Goal: Task Accomplishment & Management: Manage account settings

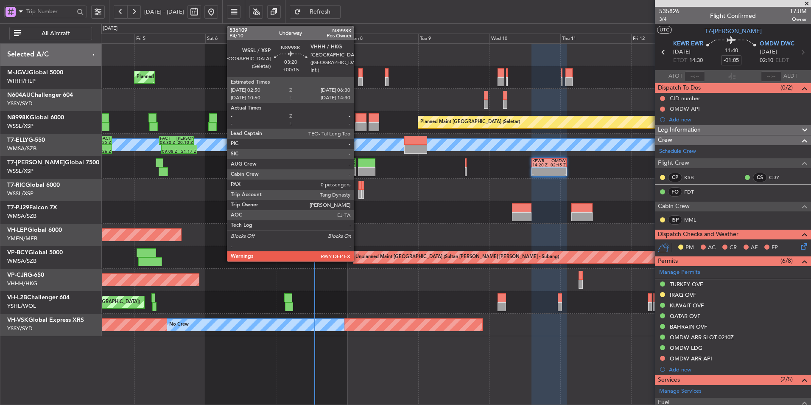
click at [358, 121] on div at bounding box center [361, 117] width 11 height 9
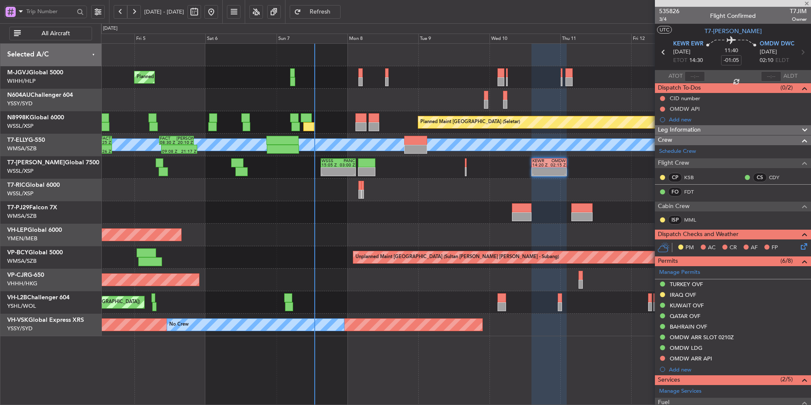
click at [446, 201] on div at bounding box center [456, 190] width 710 height 22
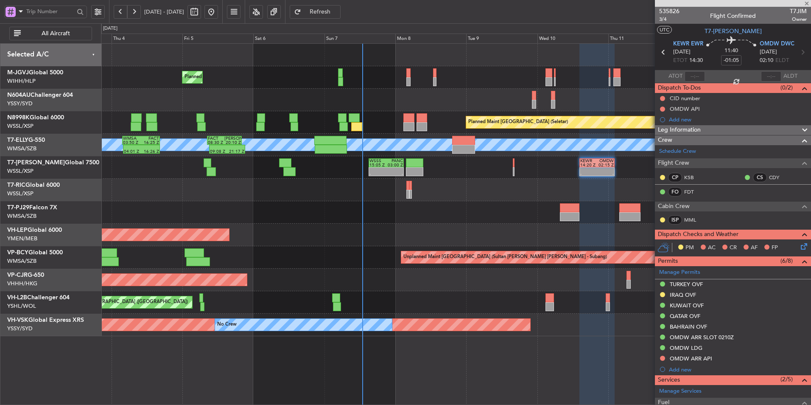
type input "+00:15"
type input "0"
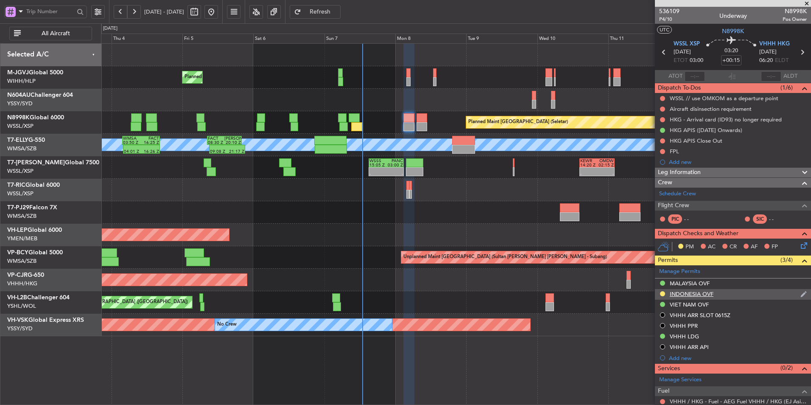
click at [698, 290] on div "INDONESIA OVF" at bounding box center [692, 293] width 44 height 7
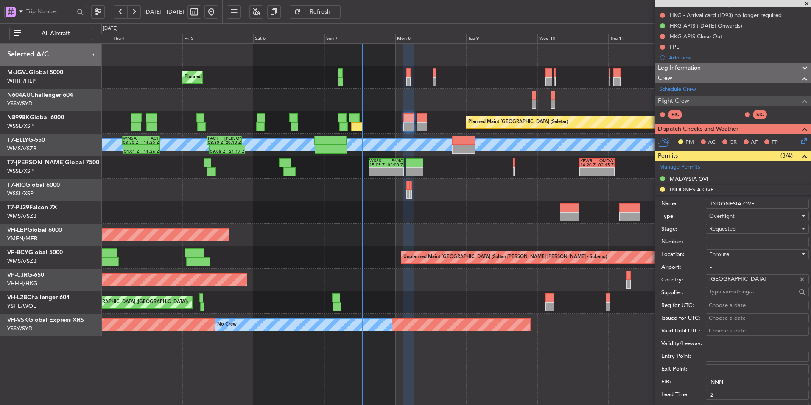
scroll to position [170, 0]
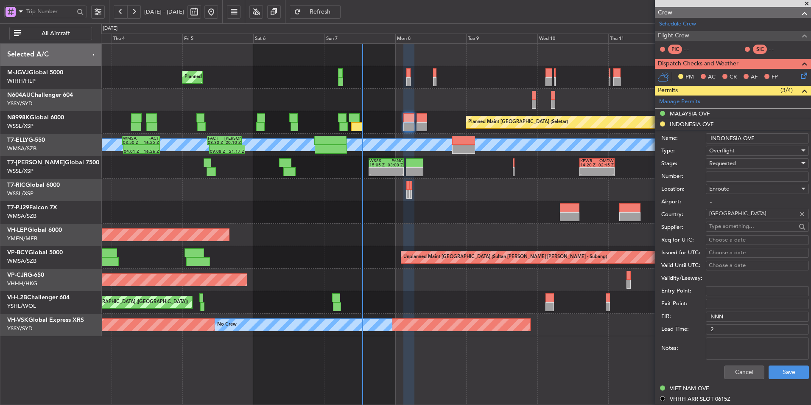
click at [727, 174] on input "Number:" at bounding box center [757, 176] width 103 height 10
paste input "SI13323"
type input "SI13323"
click at [740, 164] on div "Requested" at bounding box center [755, 163] width 90 height 13
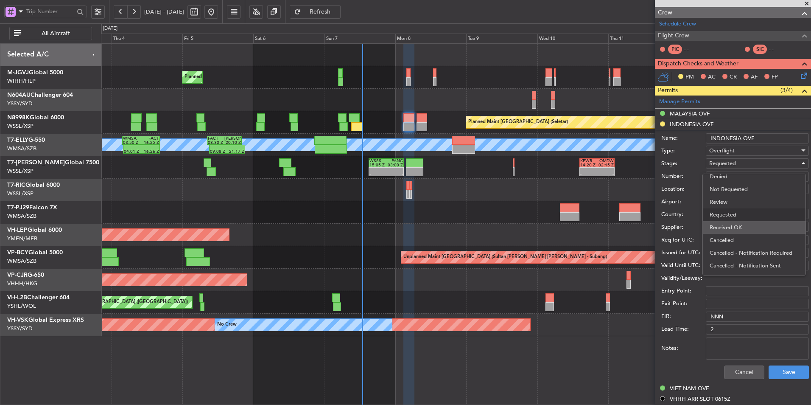
click at [741, 224] on span "Received OK" at bounding box center [754, 227] width 89 height 13
click at [737, 240] on div "Choose a date" at bounding box center [757, 240] width 97 height 8
select select "9"
select select "2025"
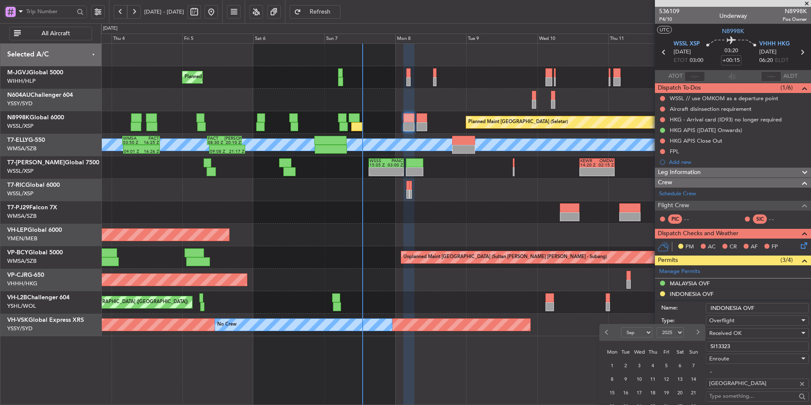
scroll to position [170, 0]
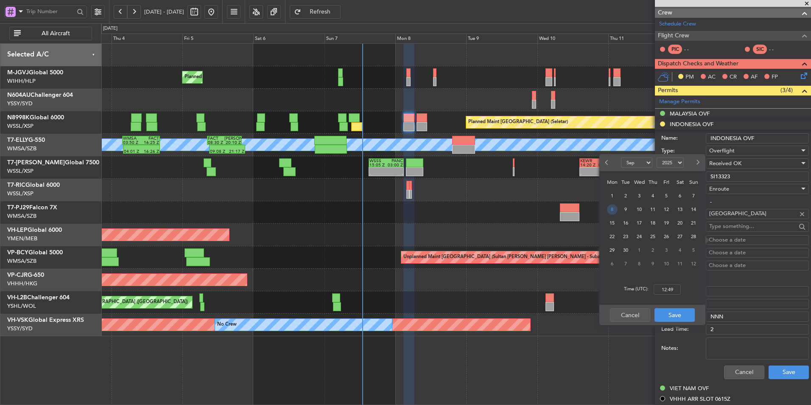
click at [616, 206] on span "8" at bounding box center [612, 209] width 11 height 11
click at [672, 291] on input "00:00" at bounding box center [667, 289] width 27 height 10
type input "03:00"
click at [676, 313] on button "Save" at bounding box center [675, 315] width 40 height 14
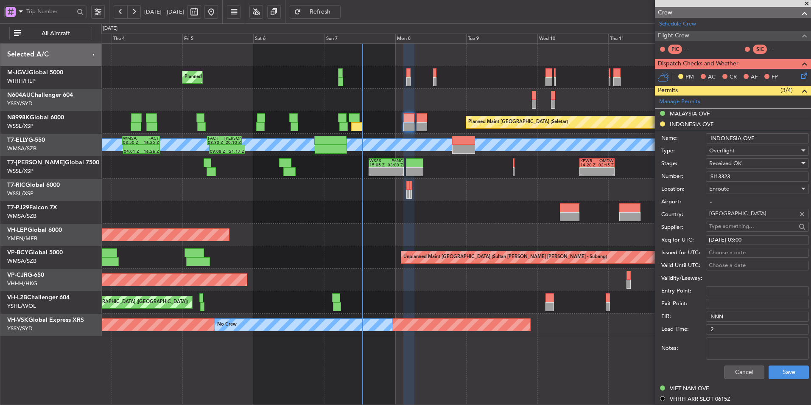
click at [719, 249] on div "Choose a date" at bounding box center [757, 253] width 97 height 8
select select "9"
select select "2025"
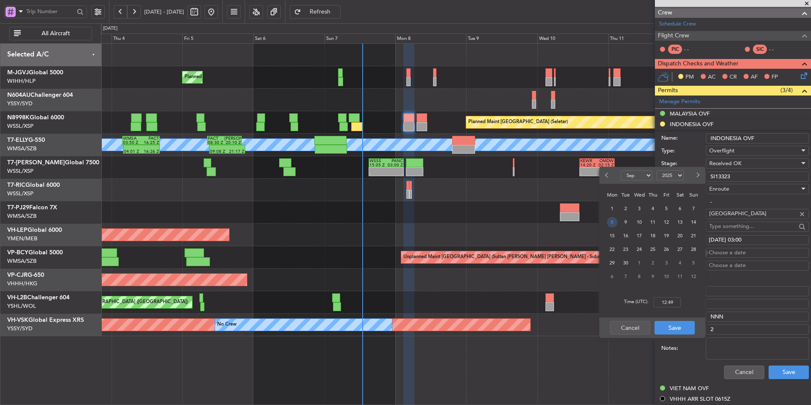
click at [614, 222] on span "8" at bounding box center [612, 222] width 11 height 11
click at [670, 302] on input "00:00" at bounding box center [667, 302] width 27 height 10
type input "03:00"
click at [678, 326] on button "Save" at bounding box center [675, 328] width 40 height 14
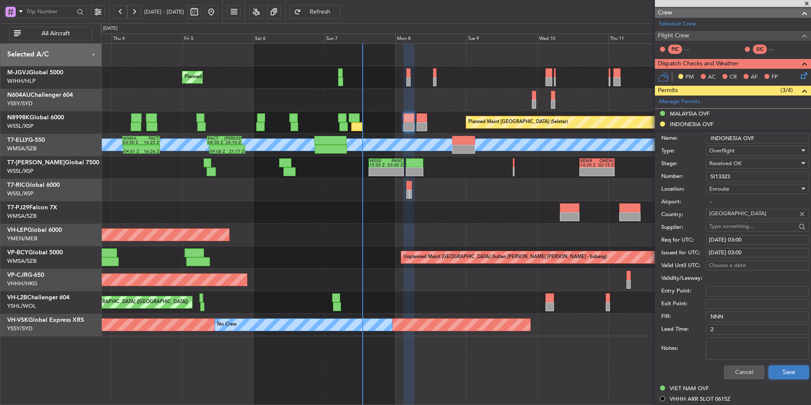
click at [769, 373] on button "Save" at bounding box center [789, 372] width 40 height 14
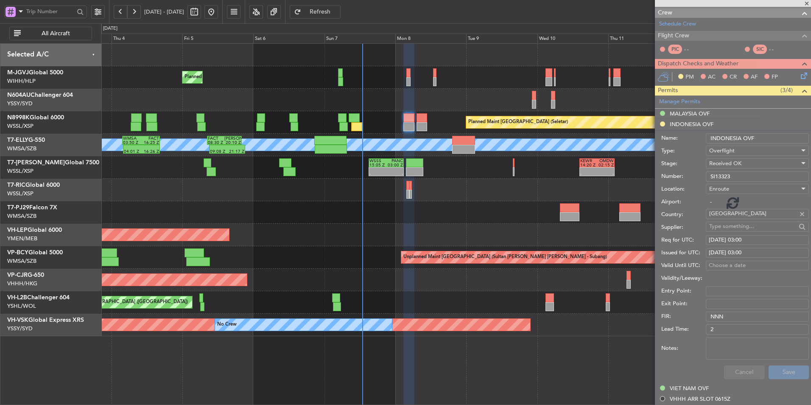
scroll to position [67, 0]
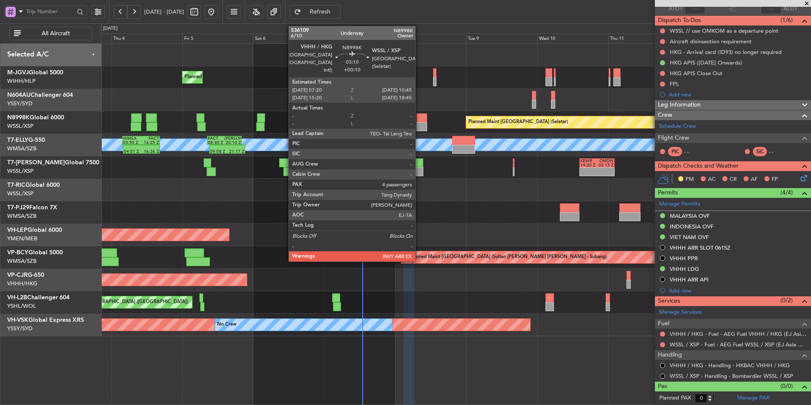
click at [419, 124] on div at bounding box center [422, 126] width 10 height 9
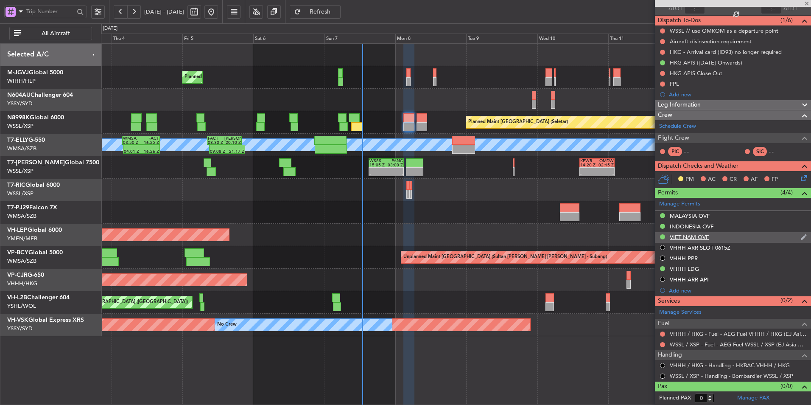
scroll to position [0, 0]
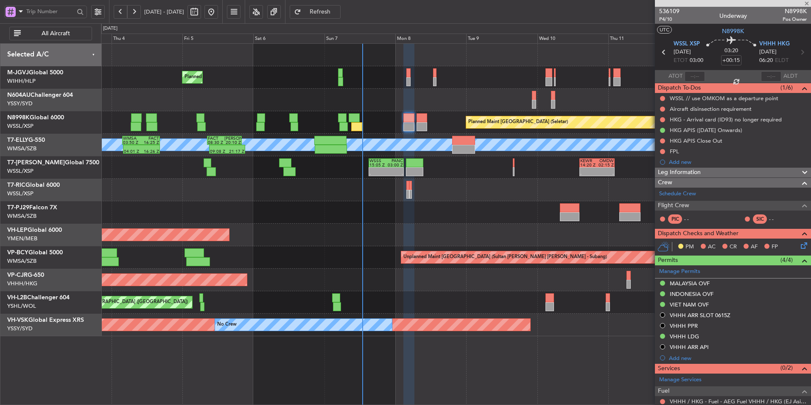
type input "+00:10"
type input "4"
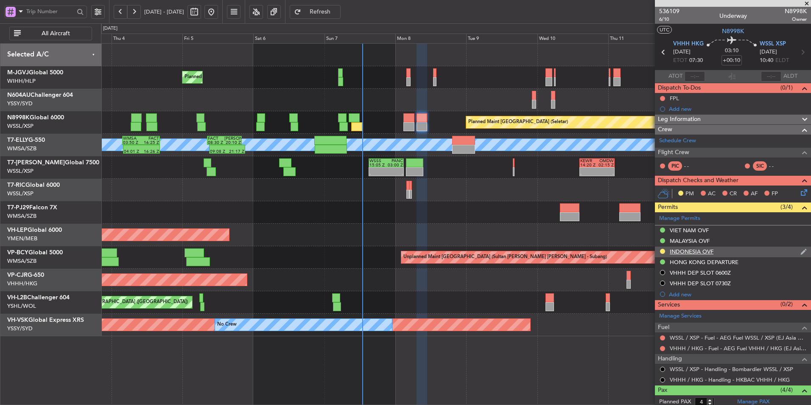
click at [691, 252] on div "INDONESIA OVF" at bounding box center [692, 251] width 44 height 7
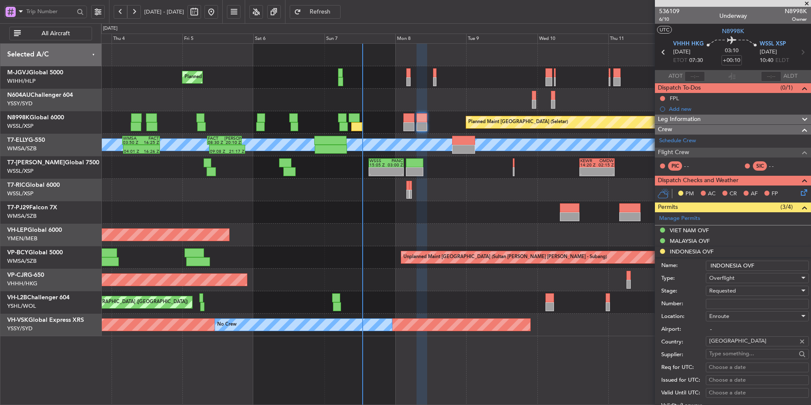
click at [719, 302] on input "Number:" at bounding box center [757, 304] width 103 height 10
paste input "SI13324"
type input "SI13324"
click at [735, 291] on span "Requested" at bounding box center [723, 291] width 27 height 8
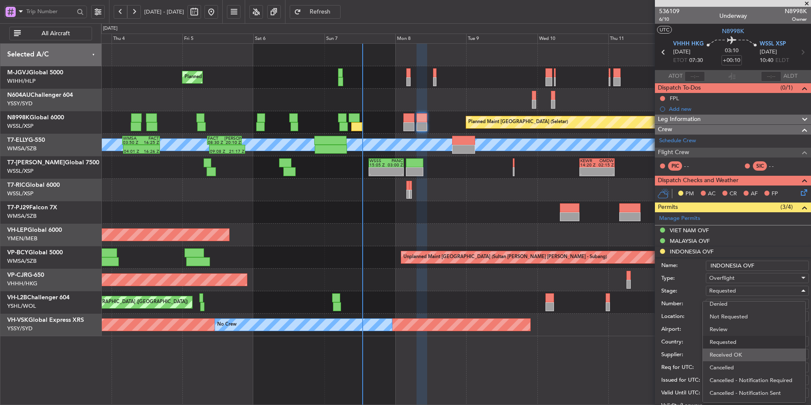
click at [735, 355] on span "Received OK" at bounding box center [754, 354] width 89 height 13
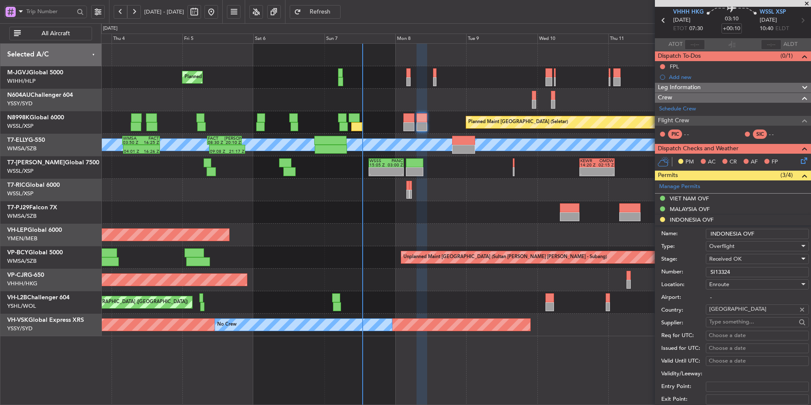
scroll to position [42, 0]
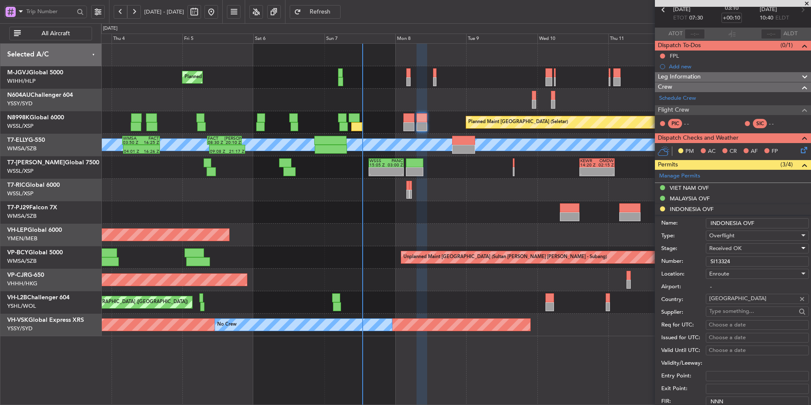
click at [733, 321] on div "Choose a date" at bounding box center [757, 325] width 97 height 8
select select "9"
select select "2025"
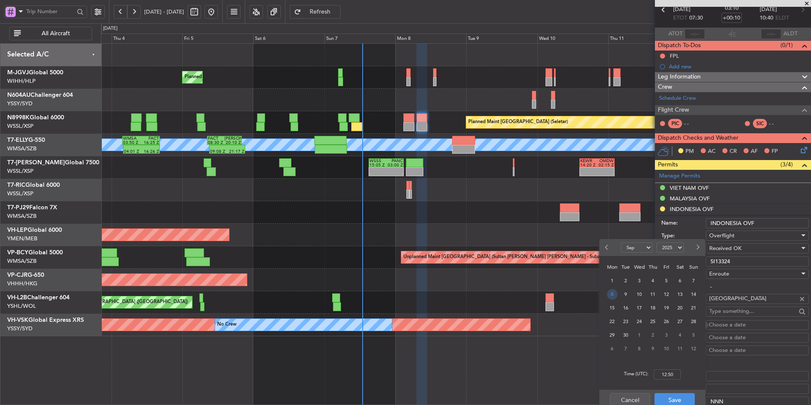
click at [609, 294] on span "8" at bounding box center [612, 294] width 11 height 11
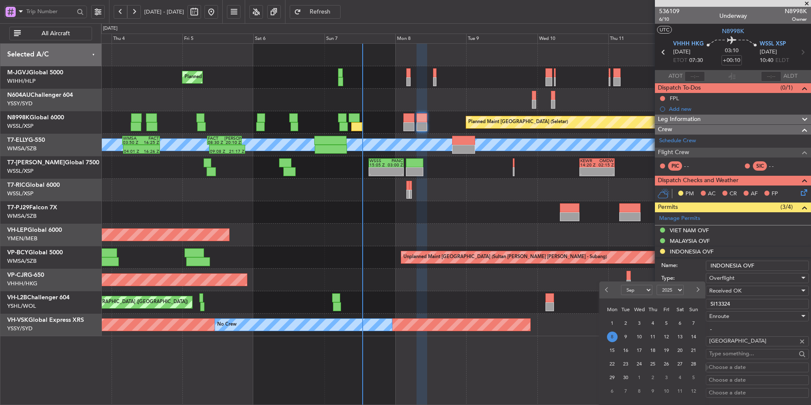
scroll to position [127, 0]
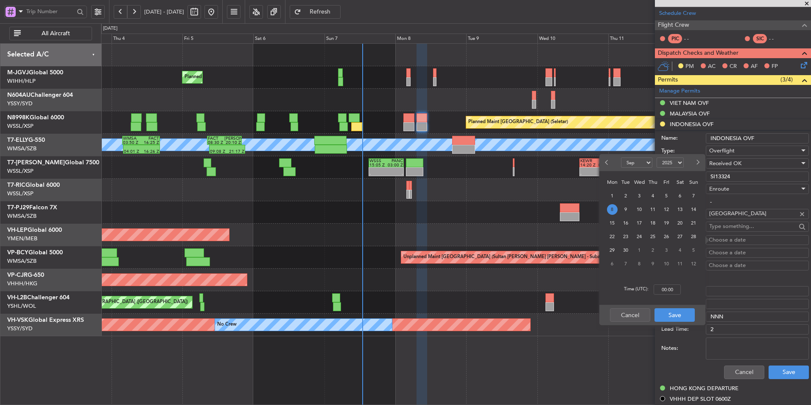
click at [682, 291] on div "Time (UTC): 00:00" at bounding box center [653, 289] width 106 height 31
click at [679, 290] on input "00:00" at bounding box center [667, 289] width 27 height 10
type input "07:30"
click at [666, 311] on button "Save" at bounding box center [675, 315] width 40 height 14
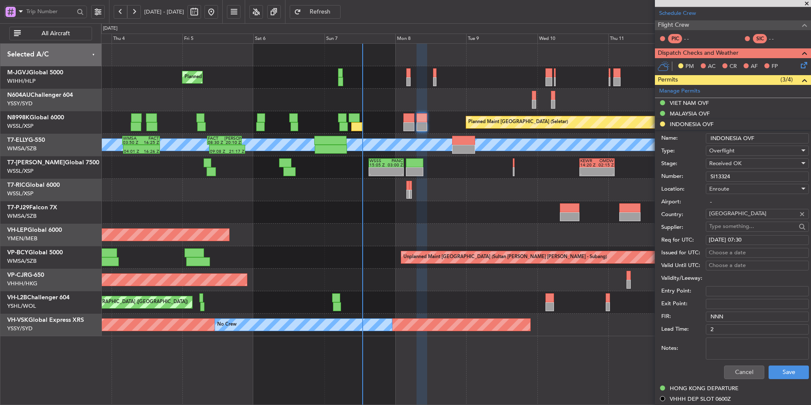
click at [720, 253] on div "Choose a date" at bounding box center [757, 253] width 97 height 8
select select "9"
select select "2025"
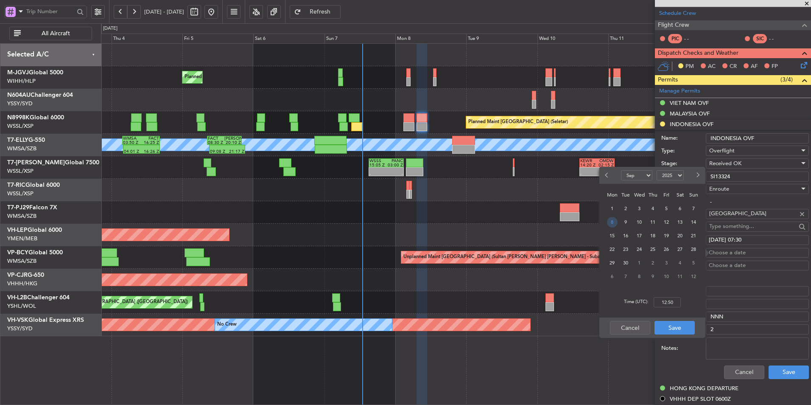
click at [613, 219] on span "8" at bounding box center [612, 222] width 11 height 11
click at [678, 301] on input "00:00" at bounding box center [667, 302] width 27 height 10
type input "07:30"
click at [679, 321] on button "Save" at bounding box center [675, 328] width 40 height 14
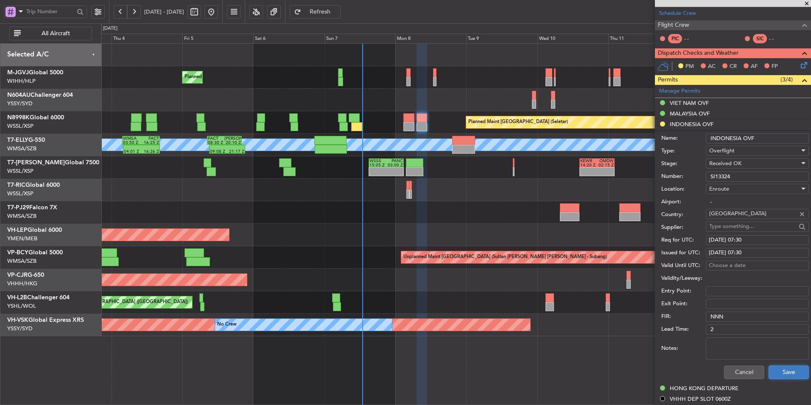
click at [779, 370] on button "Save" at bounding box center [789, 372] width 40 height 14
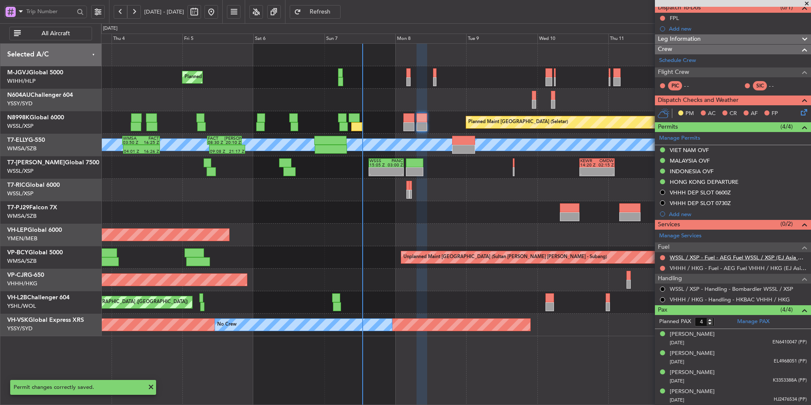
scroll to position [0, 0]
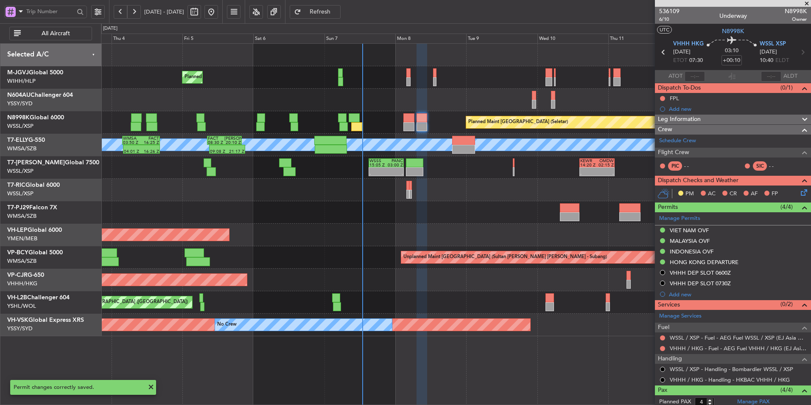
click at [426, 224] on div "Planned Maint Singapore (Seletar) Planned Maint Singapore (Seletar) Planned Mai…" at bounding box center [456, 190] width 710 height 292
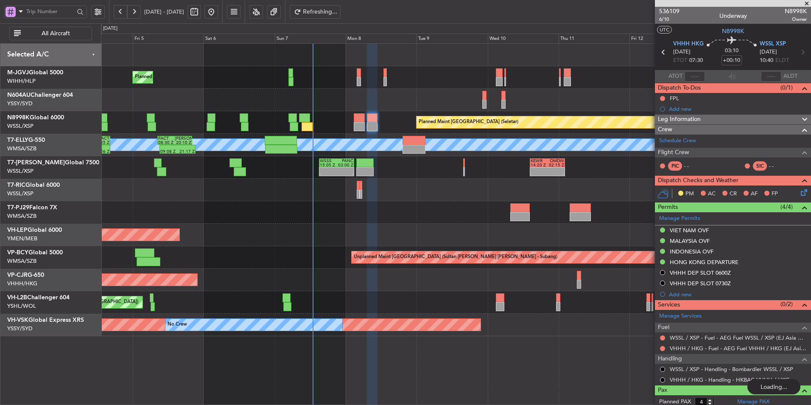
click at [368, 283] on div "Planned Maint [GEOGRAPHIC_DATA] ([GEOGRAPHIC_DATA] Intl)" at bounding box center [456, 280] width 710 height 22
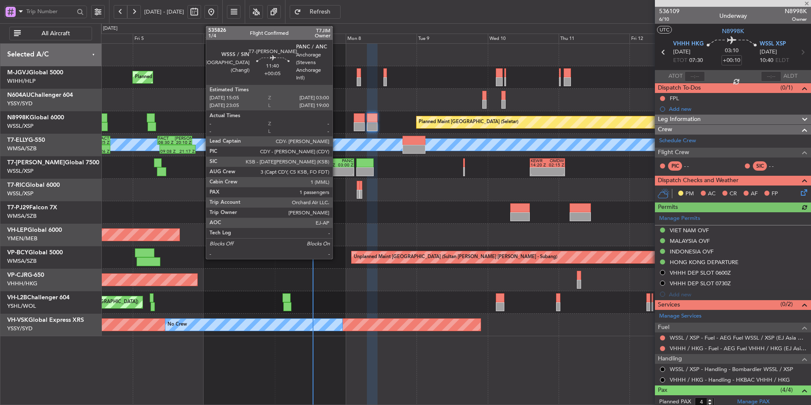
click at [337, 168] on div at bounding box center [345, 170] width 17 height 4
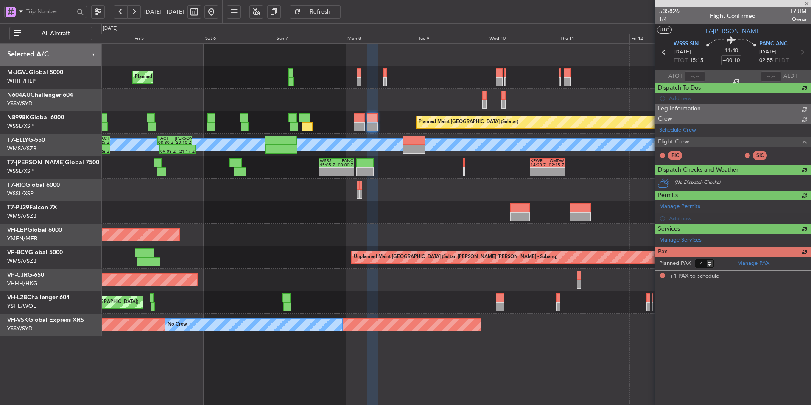
type input "+00:05"
type input "1"
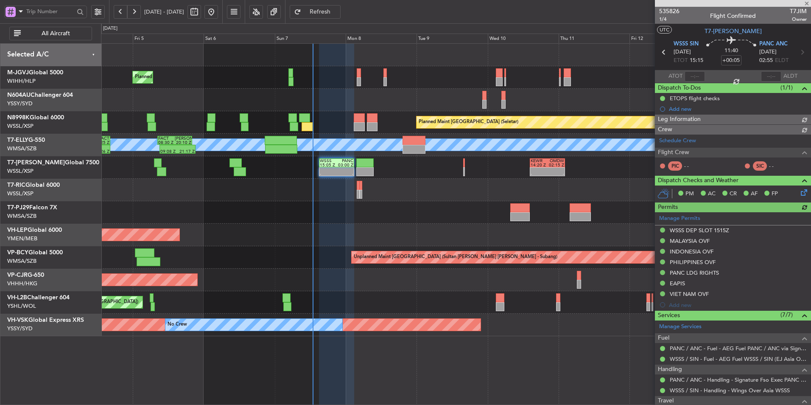
type input "Terry Leung (LEU)"
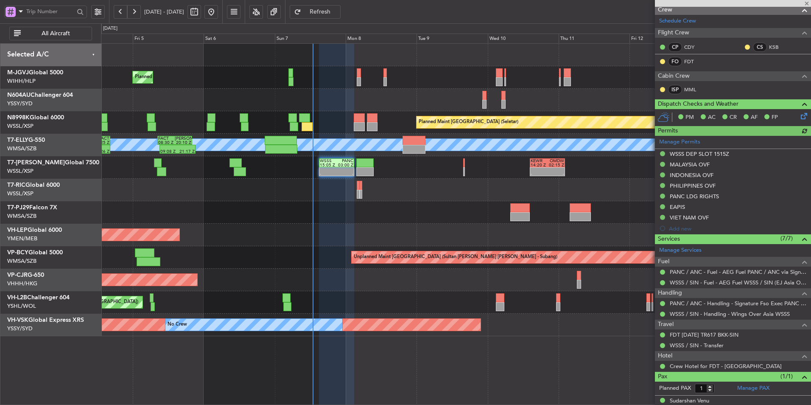
scroll to position [129, 0]
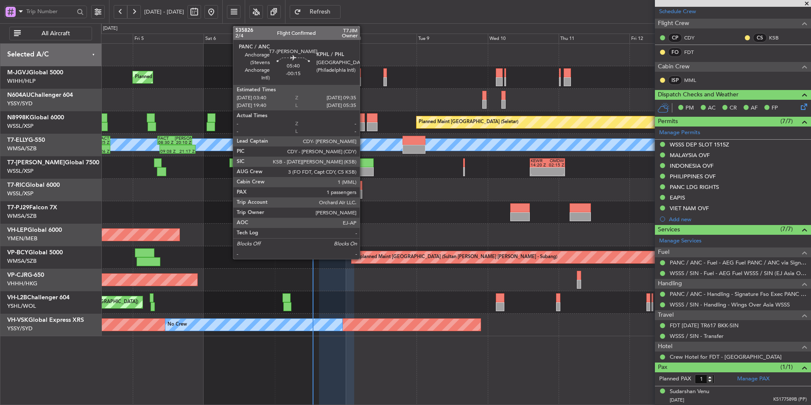
click at [364, 167] on div at bounding box center [366, 171] width 18 height 9
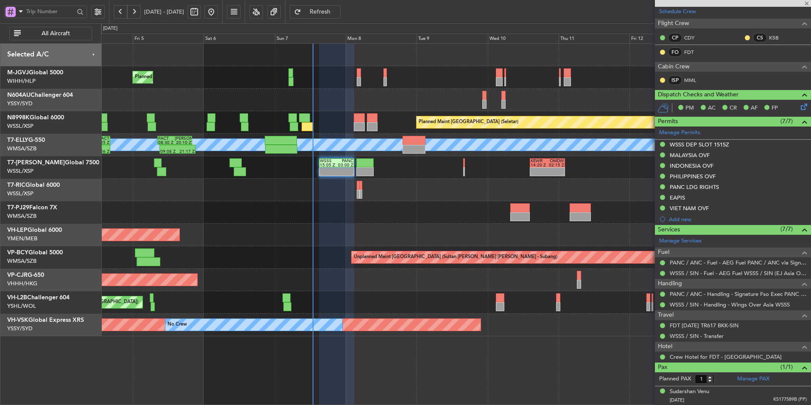
type input "-00:15"
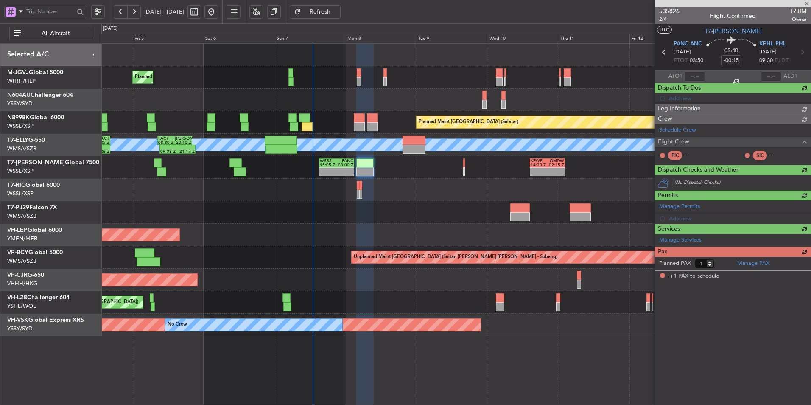
scroll to position [0, 0]
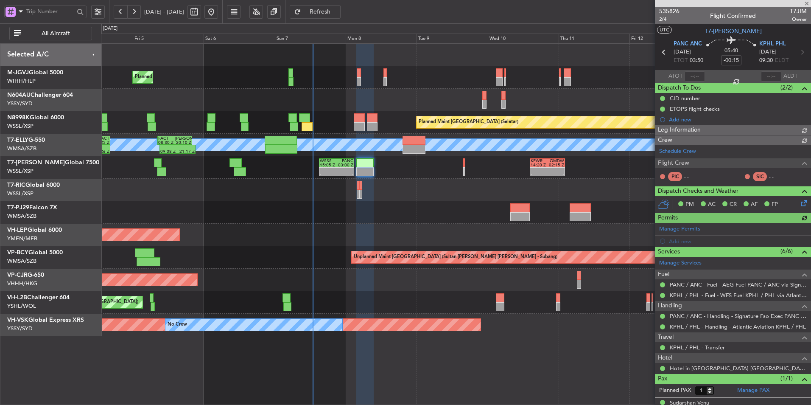
type input "Terry Leung (LEU)"
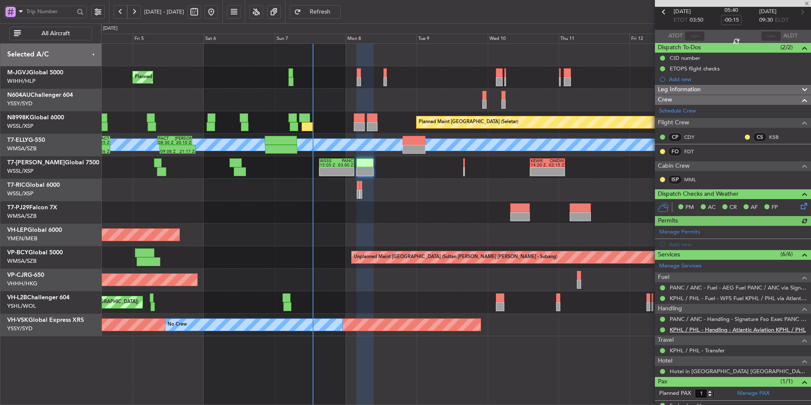
scroll to position [55, 0]
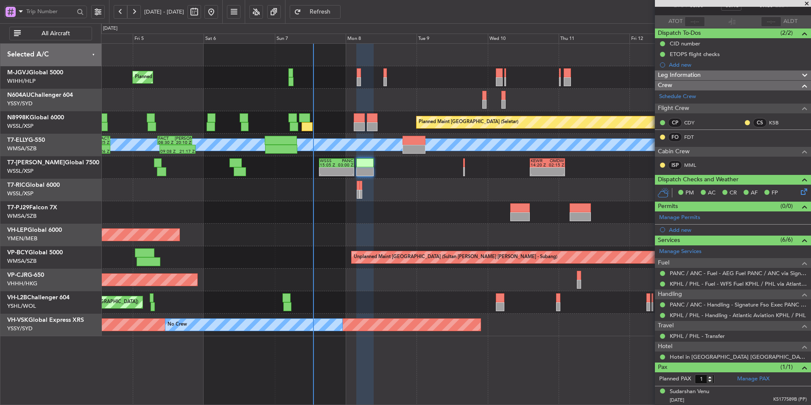
click at [332, 207] on div at bounding box center [456, 212] width 710 height 22
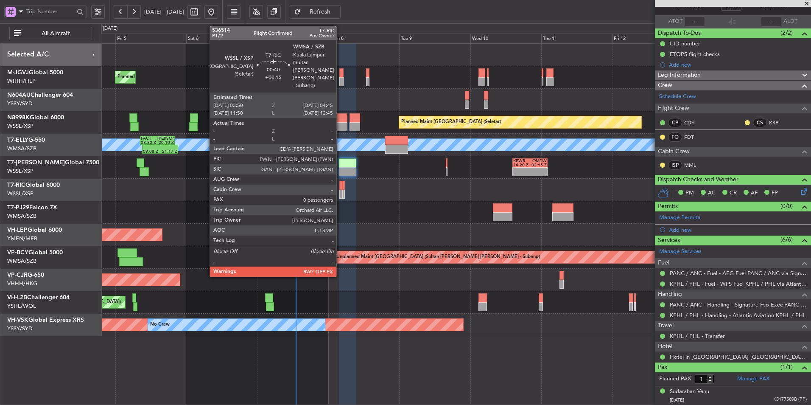
click at [340, 191] on div at bounding box center [341, 194] width 3 height 9
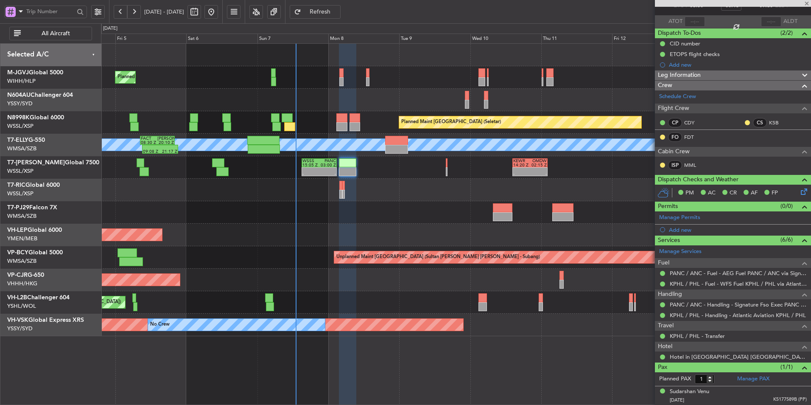
type input "+00:15"
type input "0"
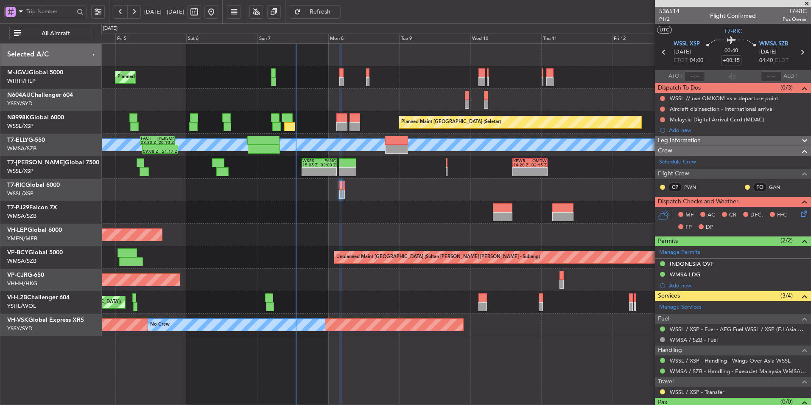
click at [372, 227] on div "Unplanned Maint Wichita (Wichita Mid-continent)" at bounding box center [456, 235] width 710 height 22
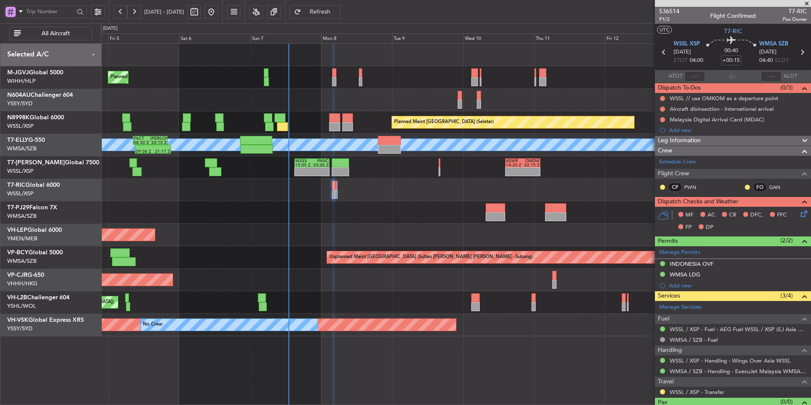
click at [388, 222] on div at bounding box center [456, 212] width 710 height 22
click at [685, 127] on div "Add new" at bounding box center [734, 129] width 130 height 7
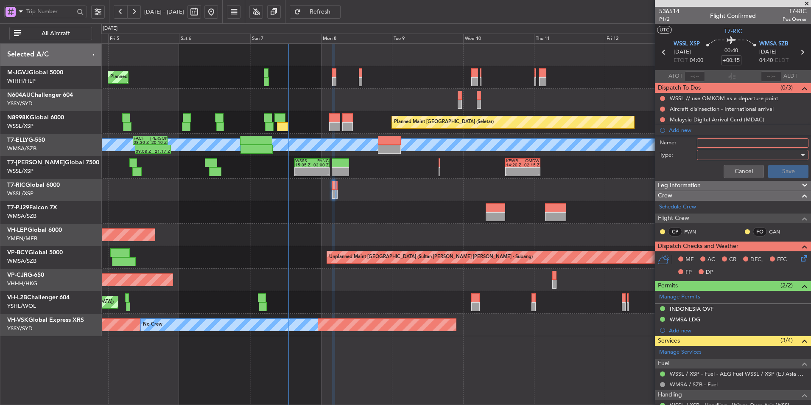
click at [710, 143] on input "Name:" at bounding box center [753, 142] width 112 height 9
type input "FPL"
click at [714, 157] on div at bounding box center [750, 155] width 99 height 13
click at [714, 170] on span "Generic" at bounding box center [748, 172] width 99 height 13
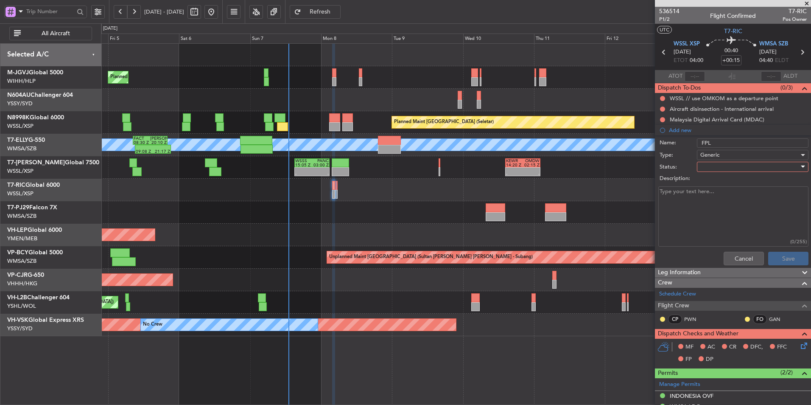
click at [710, 166] on div at bounding box center [750, 166] width 99 height 13
click at [711, 177] on div "Not Started In Progress Completed Cancelled" at bounding box center [749, 203] width 114 height 52
click at [711, 182] on span "Not Started" at bounding box center [748, 183] width 99 height 13
click at [691, 205] on textarea "Description:" at bounding box center [734, 216] width 150 height 61
type textarea "FOB 15,000 lbs CGO 100 lbs"
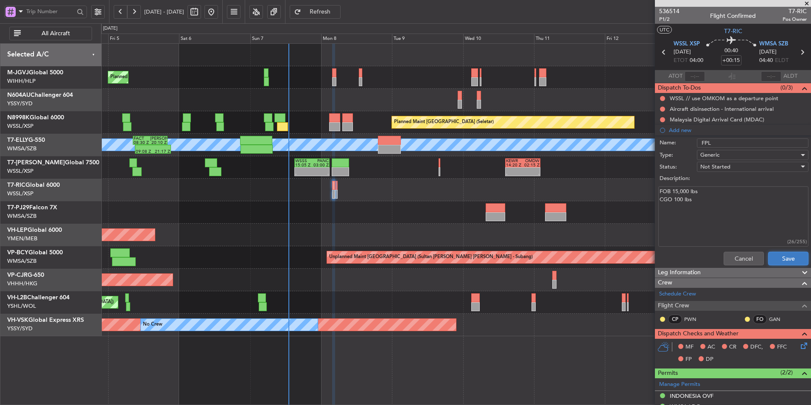
click at [777, 255] on button "Save" at bounding box center [789, 259] width 40 height 14
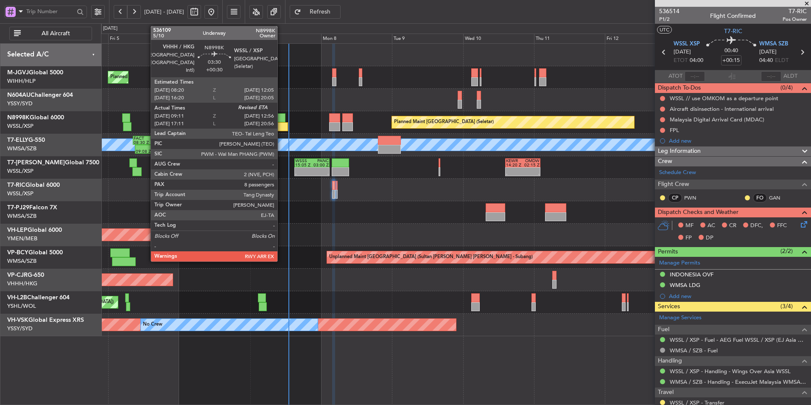
click at [281, 129] on div at bounding box center [282, 126] width 11 height 9
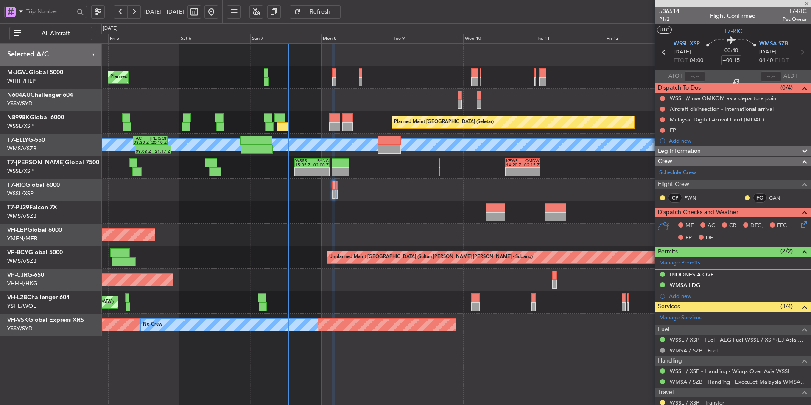
type input "+00:30"
type input "09:21"
type input "8"
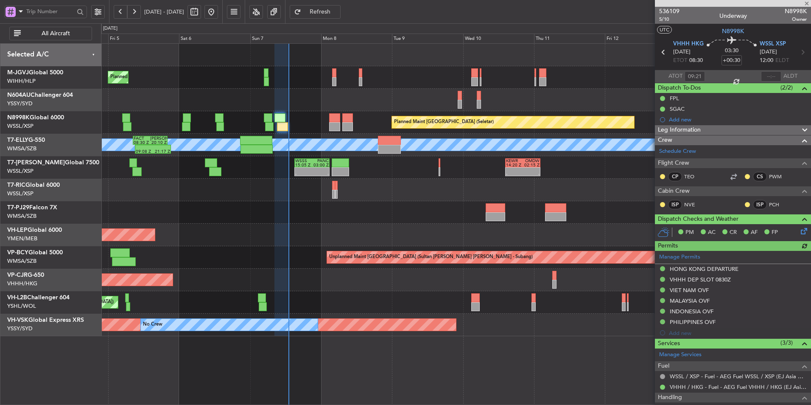
type input "Hafiz Sapuwan (HHAFI)"
click at [775, 78] on input "text" at bounding box center [771, 76] width 20 height 10
type input "12:59"
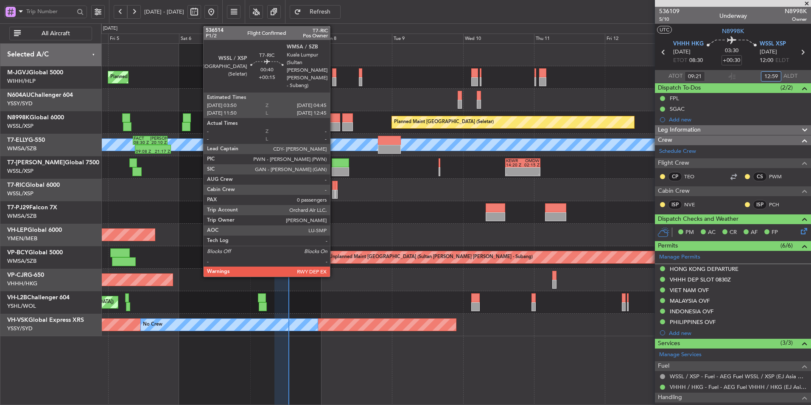
click at [334, 190] on div at bounding box center [333, 194] width 3 height 9
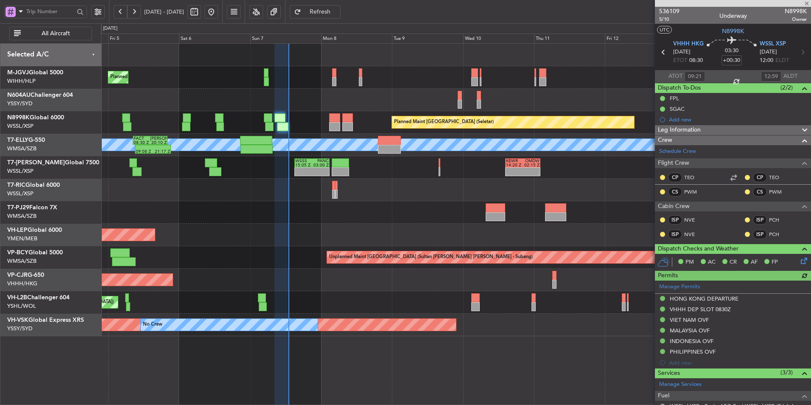
type input "Hafiz Sapuwan (HHAFI)"
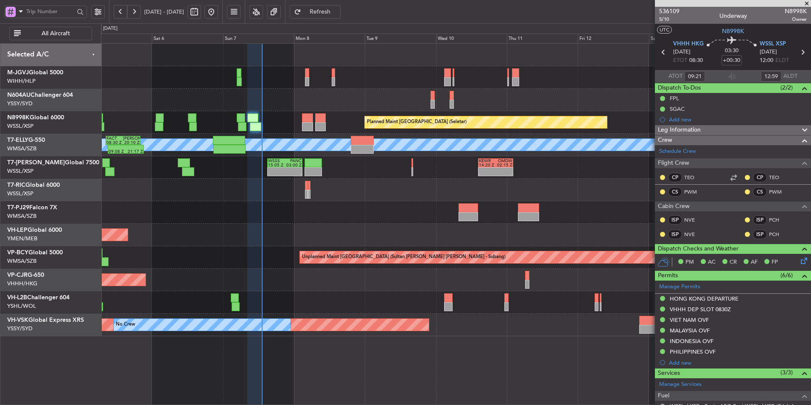
click at [341, 219] on div at bounding box center [456, 212] width 710 height 22
click at [342, 228] on div "Unplanned Maint Wichita (Wichita Mid-continent)" at bounding box center [456, 235] width 710 height 22
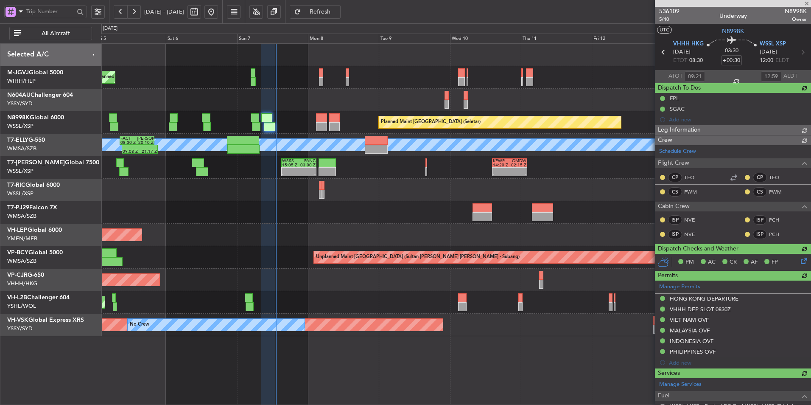
type input "17:21"
type input "20:59"
type input "09:21"
type input "12:59"
type input "Hafiz Sapuwan (HHAFI)"
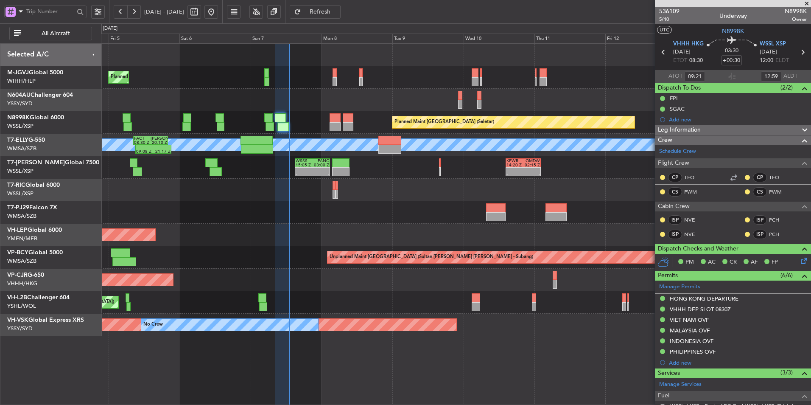
click at [312, 222] on div at bounding box center [456, 212] width 710 height 22
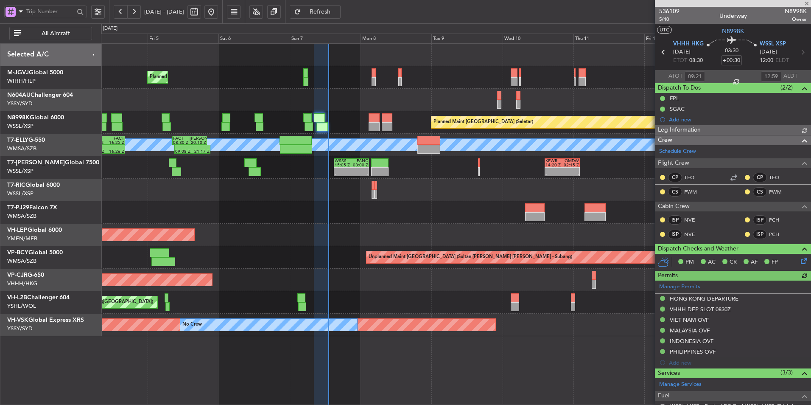
type input "Hafiz Sapuwan (HHAFI)"
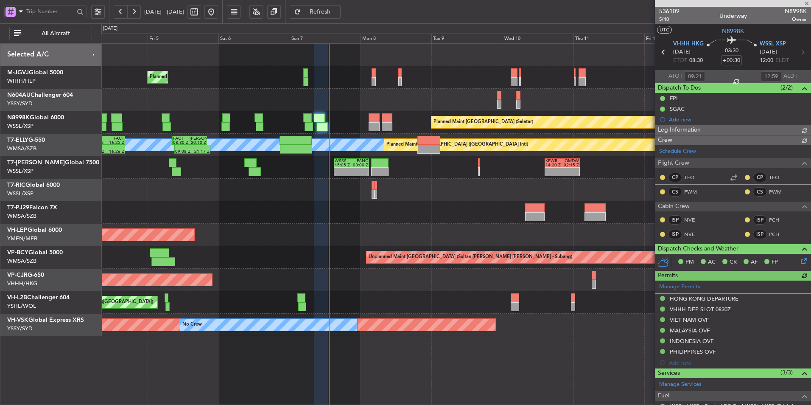
type input "Hafiz Sapuwan (HHAFI)"
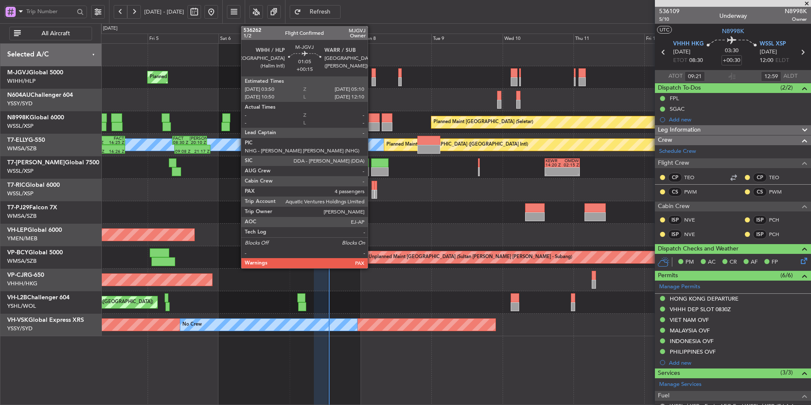
click at [373, 79] on div at bounding box center [374, 81] width 4 height 9
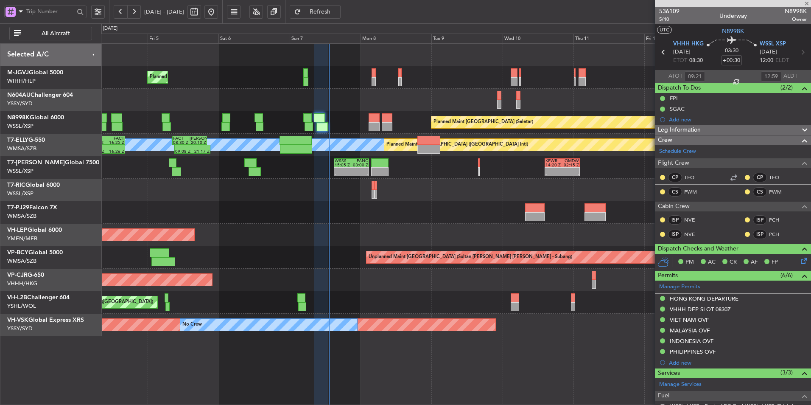
type input "+00:15"
type input "4"
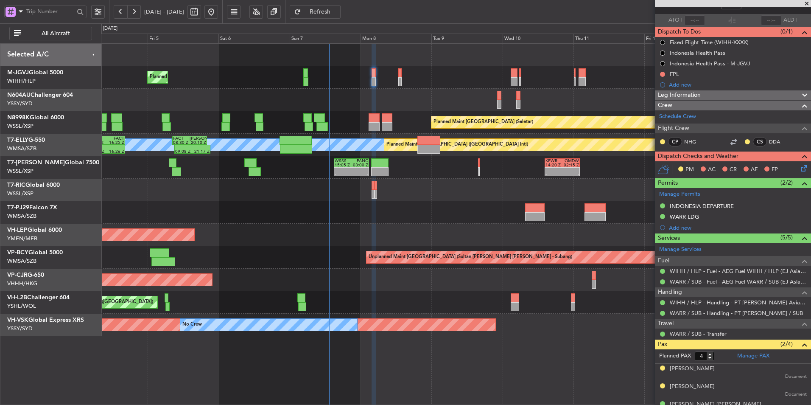
scroll to position [88, 0]
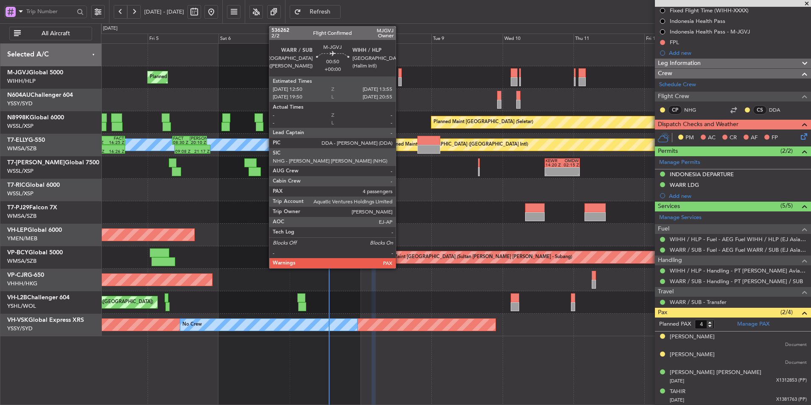
click at [400, 79] on div at bounding box center [400, 81] width 3 height 9
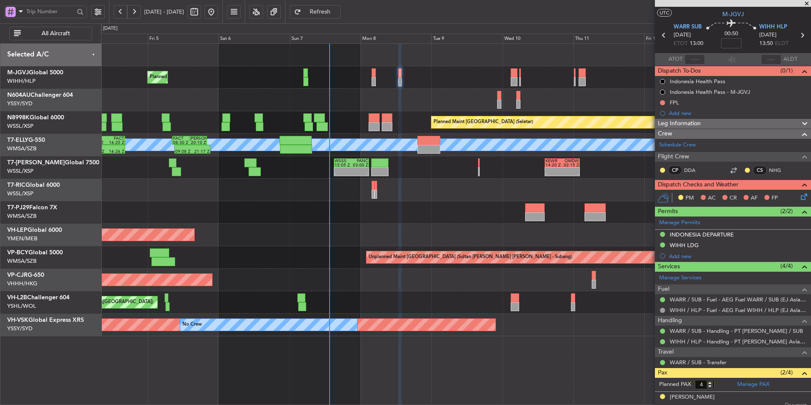
scroll to position [0, 0]
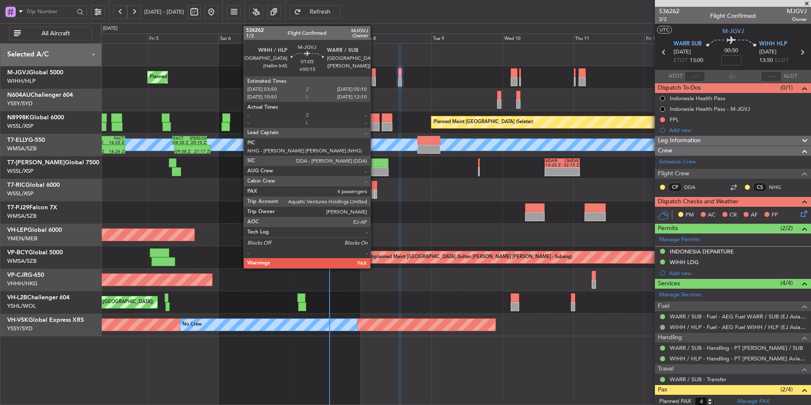
click at [374, 77] on div at bounding box center [374, 72] width 4 height 9
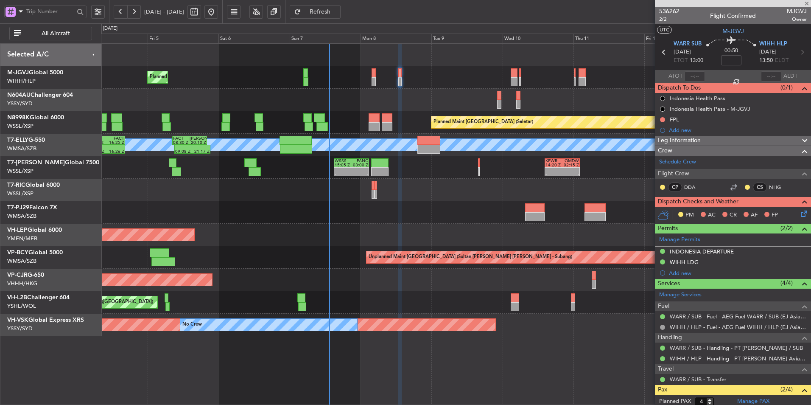
type input "+00:15"
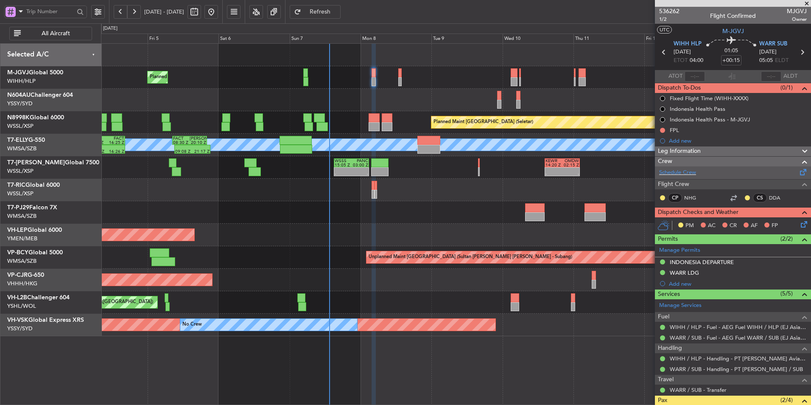
scroll to position [88, 0]
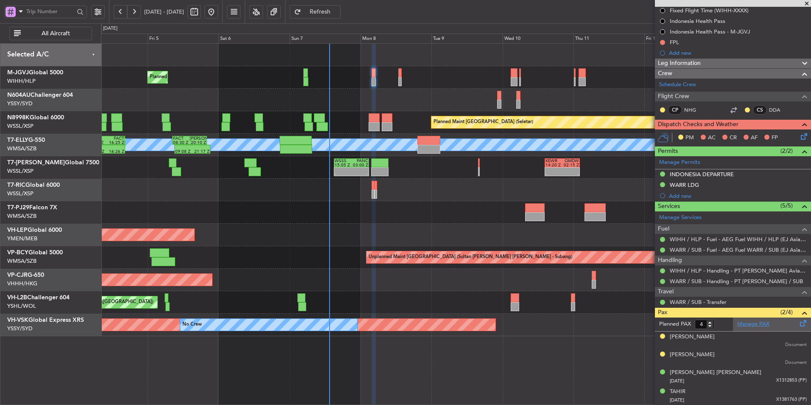
click at [751, 324] on link "Manage PAX" at bounding box center [754, 324] width 32 height 8
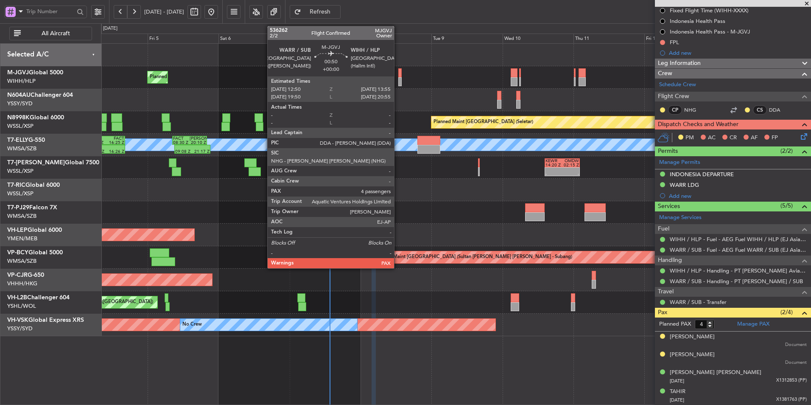
click at [399, 74] on div at bounding box center [400, 72] width 3 height 9
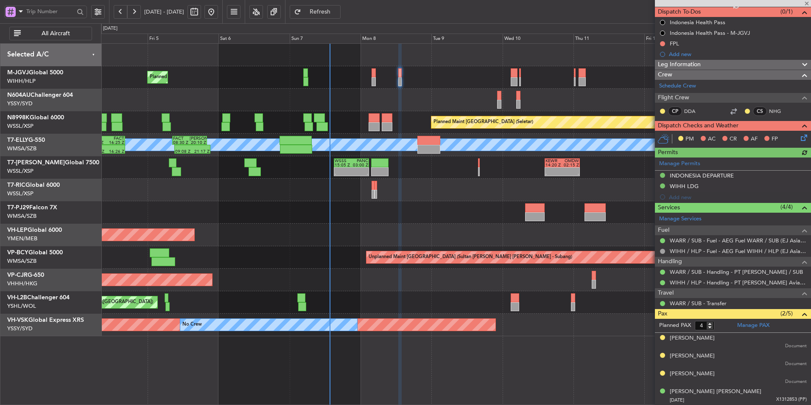
scroll to position [95, 0]
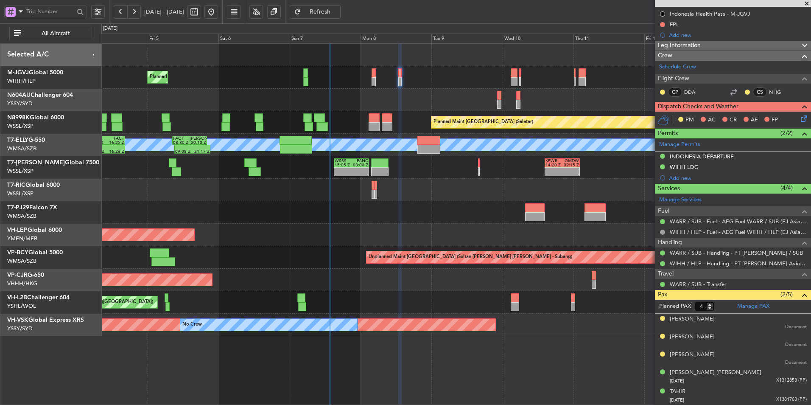
click at [341, 18] on button "Refresh" at bounding box center [315, 12] width 51 height 14
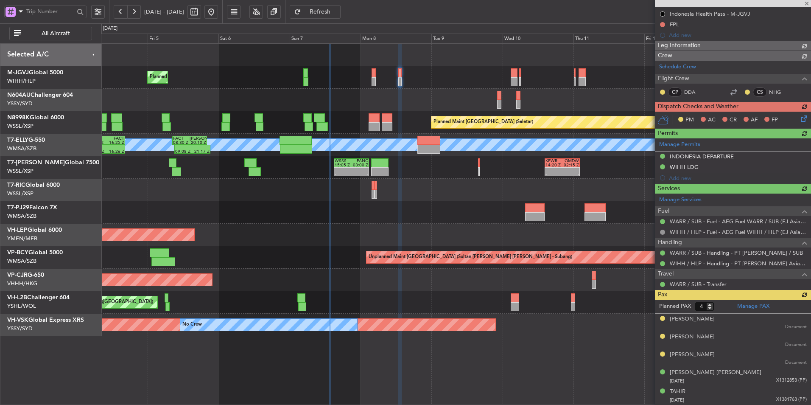
type input "5"
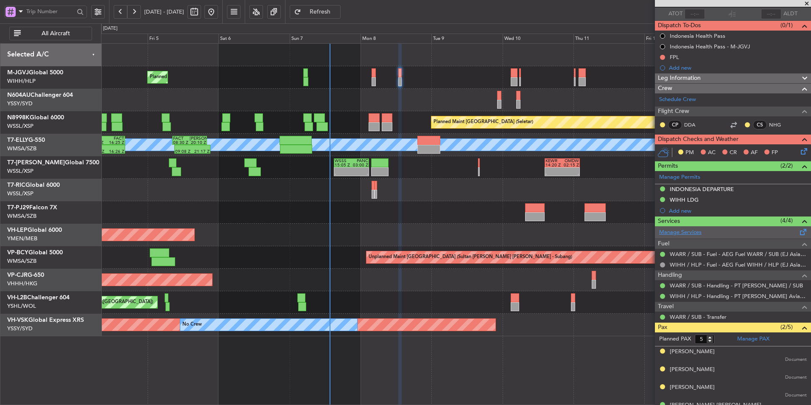
scroll to position [0, 0]
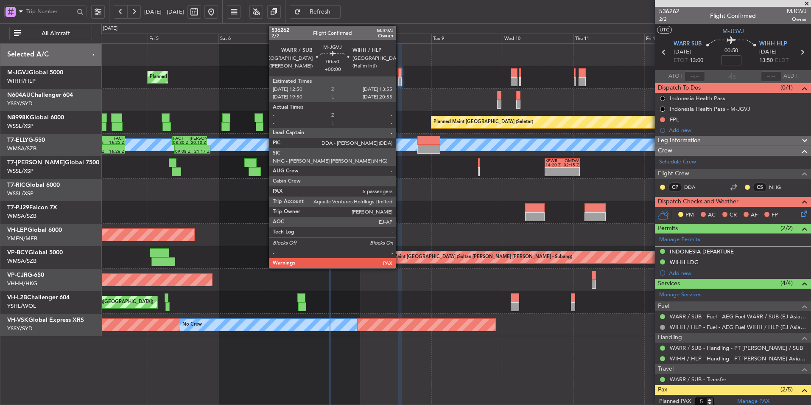
click at [400, 72] on div at bounding box center [400, 72] width 3 height 9
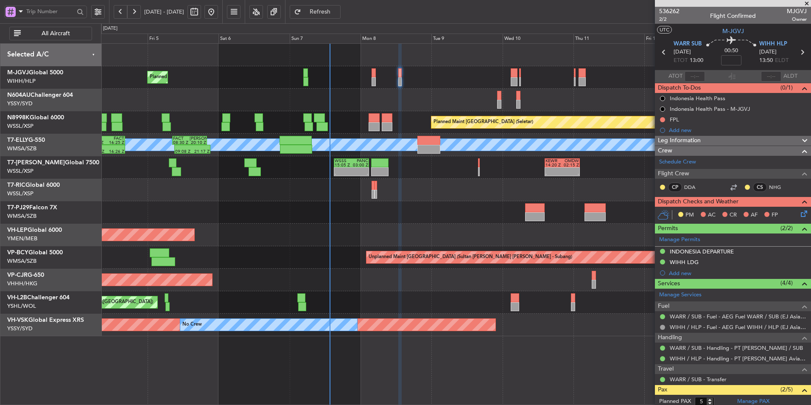
click at [338, 14] on span "Refresh" at bounding box center [320, 12] width 35 height 6
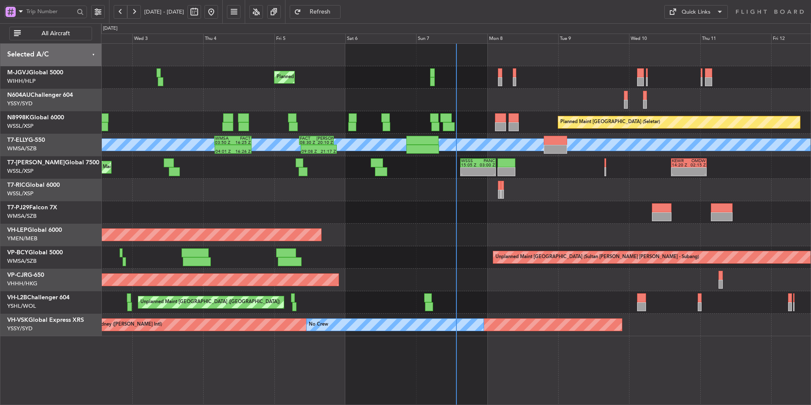
click at [404, 227] on div "Unplanned Maint Wichita (Wichita Mid-continent) Unplanned Maint Wichita (Wichit…" at bounding box center [456, 235] width 710 height 22
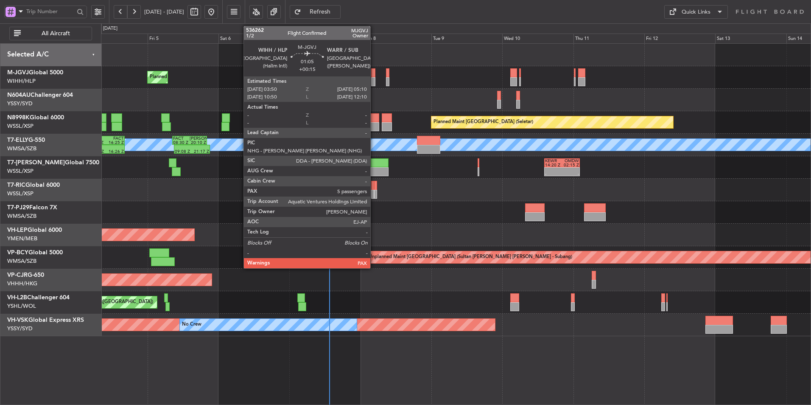
click at [374, 76] on div at bounding box center [373, 72] width 4 height 9
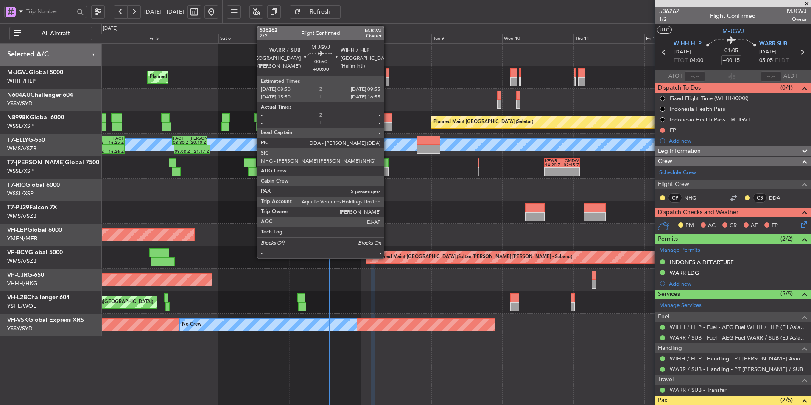
click at [387, 78] on div at bounding box center [387, 81] width 3 height 9
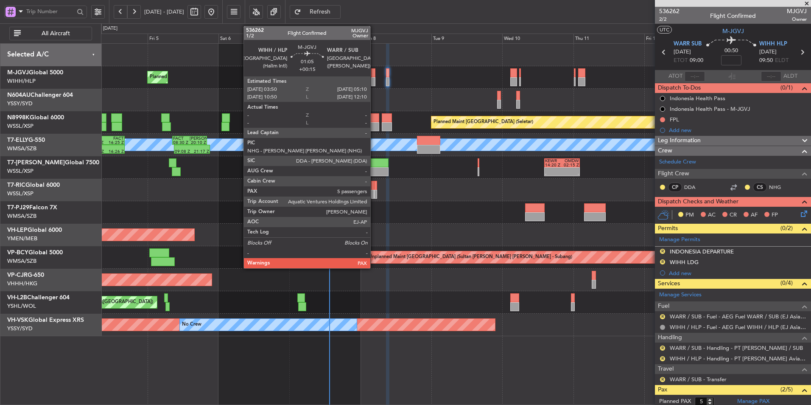
click at [374, 75] on div at bounding box center [373, 72] width 4 height 9
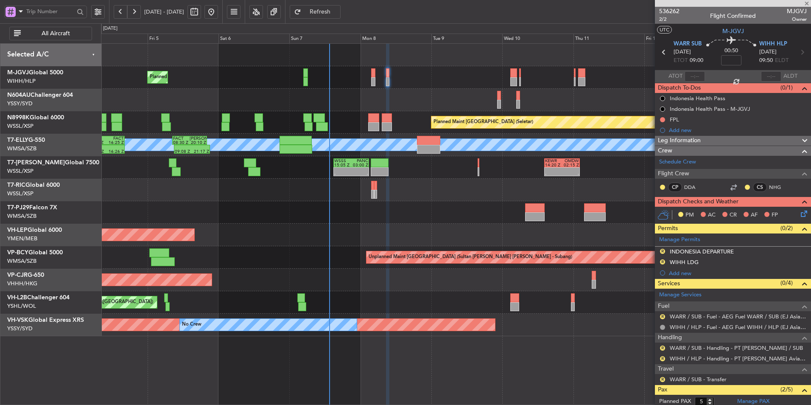
type input "+00:15"
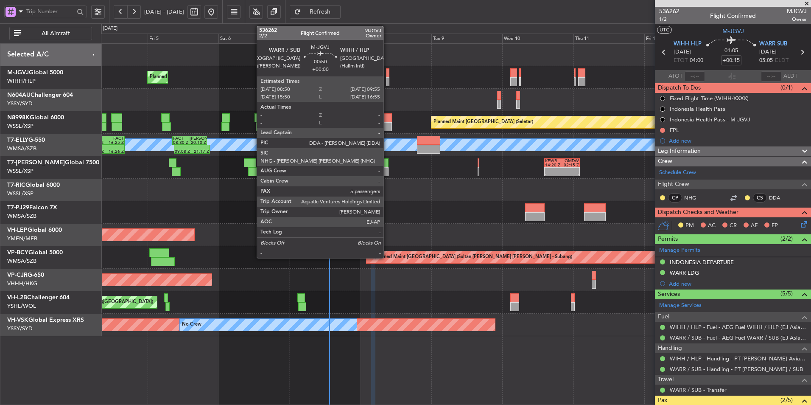
click at [387, 74] on div at bounding box center [387, 72] width 3 height 9
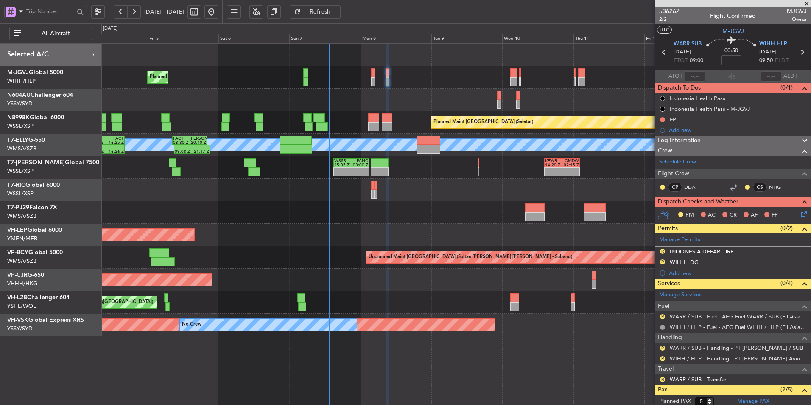
click at [695, 379] on link "WARR / SUB - Transfer" at bounding box center [698, 379] width 57 height 7
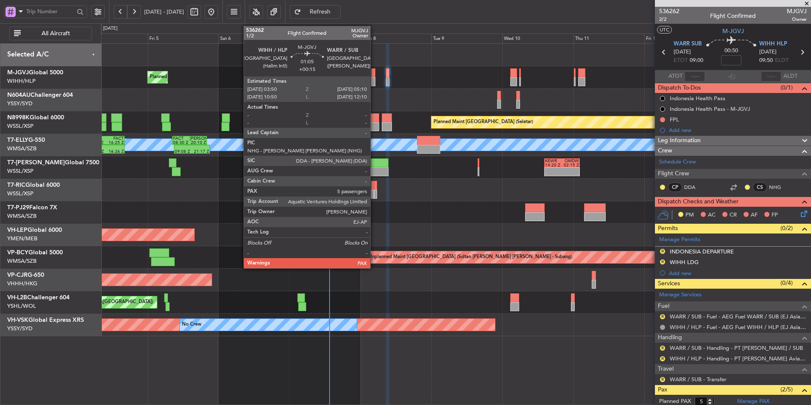
click at [374, 83] on div at bounding box center [373, 81] width 4 height 9
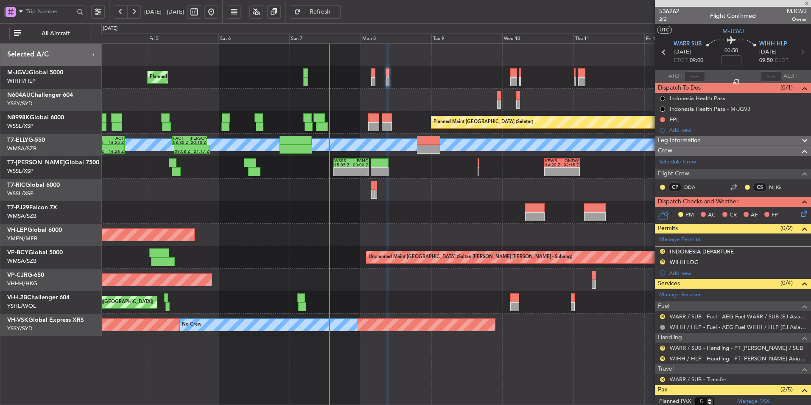
type input "+00:15"
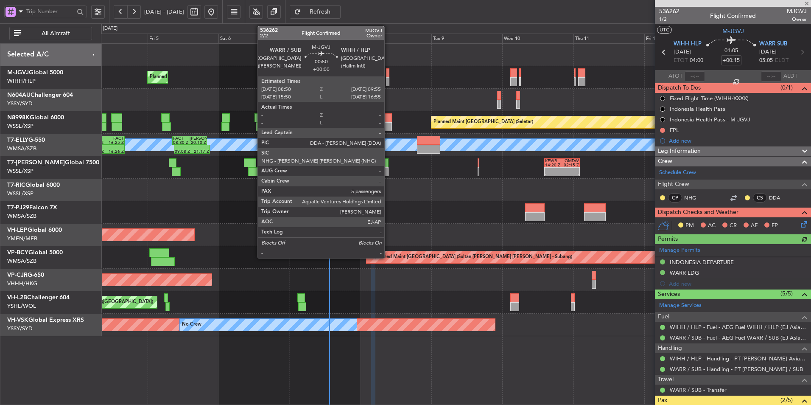
click at [388, 81] on div at bounding box center [387, 81] width 3 height 9
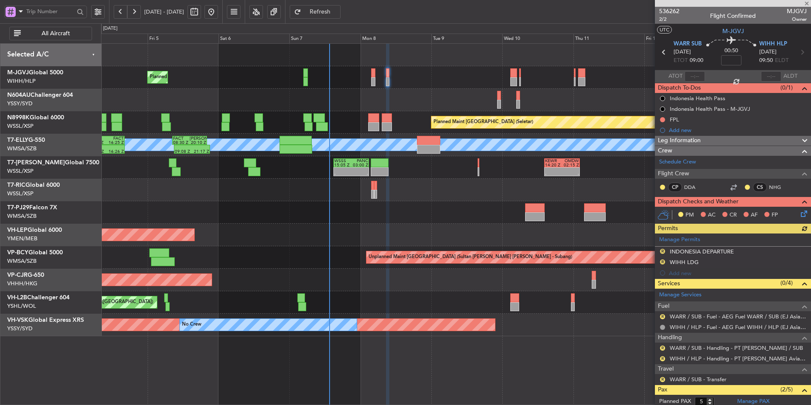
scroll to position [95, 0]
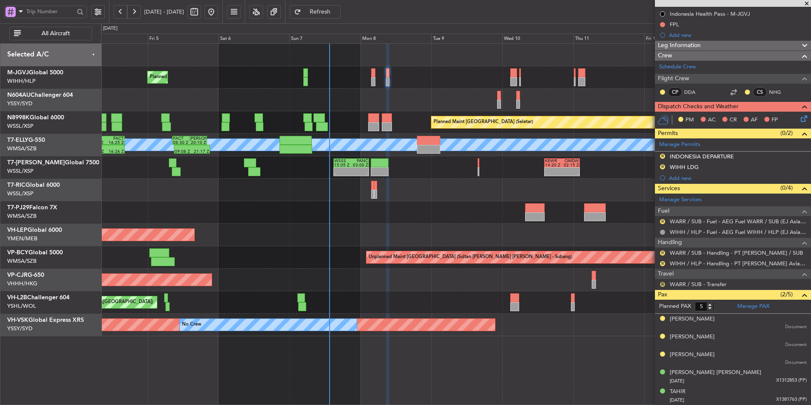
click at [662, 284] on button "R" at bounding box center [662, 284] width 5 height 5
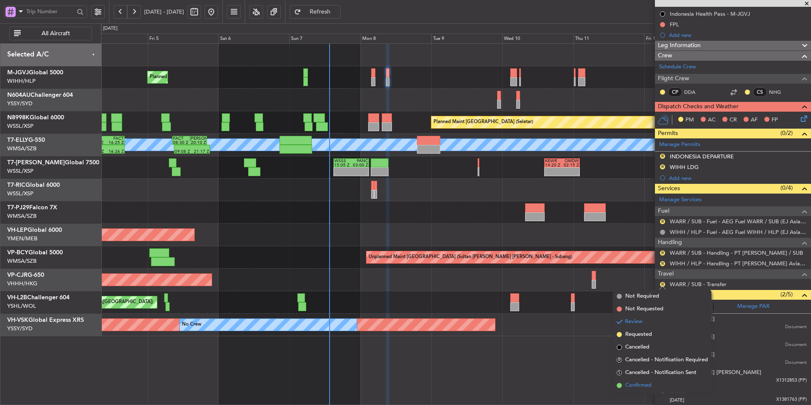
click at [644, 388] on span "Confirmed" at bounding box center [639, 385] width 26 height 8
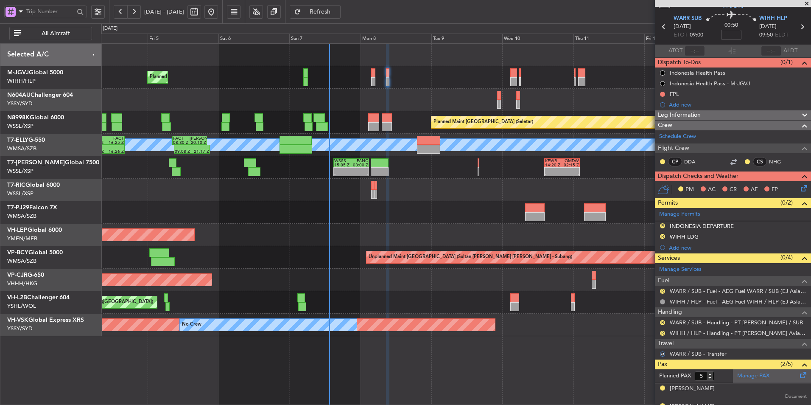
scroll to position [10, 0]
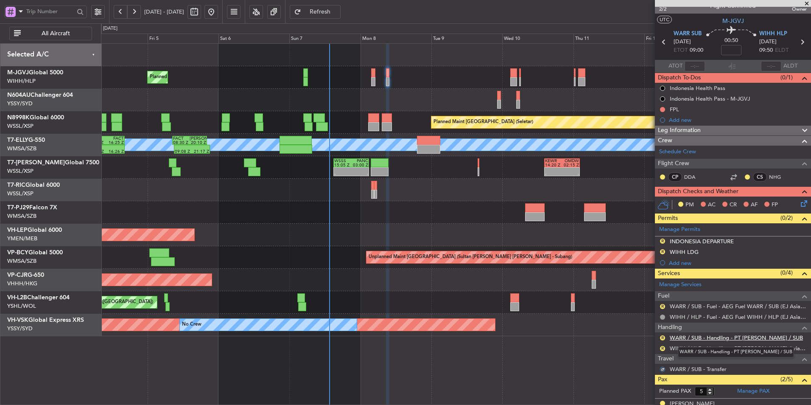
click at [697, 335] on link "WARR / SUB - Handling - PT [PERSON_NAME] / SUB" at bounding box center [736, 337] width 133 height 7
click at [371, 75] on div "Planned Maint [GEOGRAPHIC_DATA] (Seletar)" at bounding box center [456, 77] width 710 height 22
click at [375, 76] on div at bounding box center [373, 72] width 4 height 9
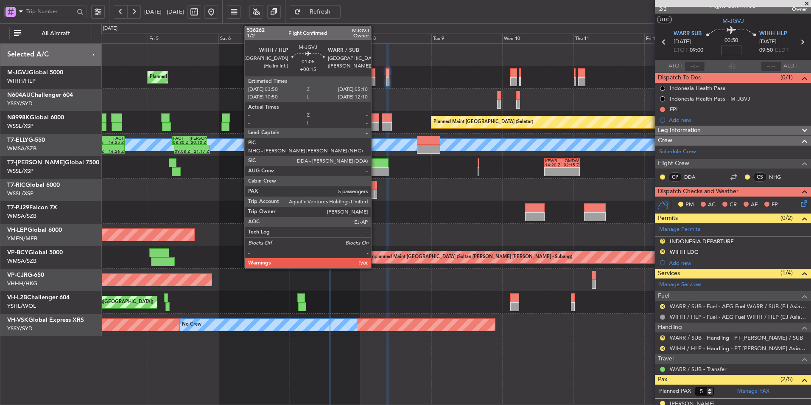
click at [375, 76] on div at bounding box center [373, 72] width 4 height 9
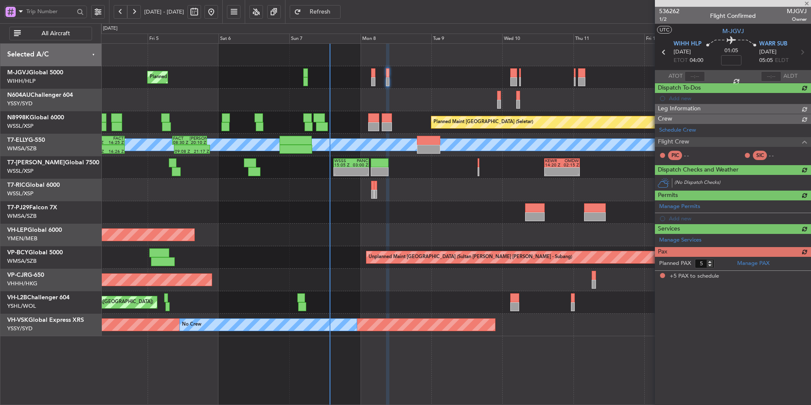
type input "+00:15"
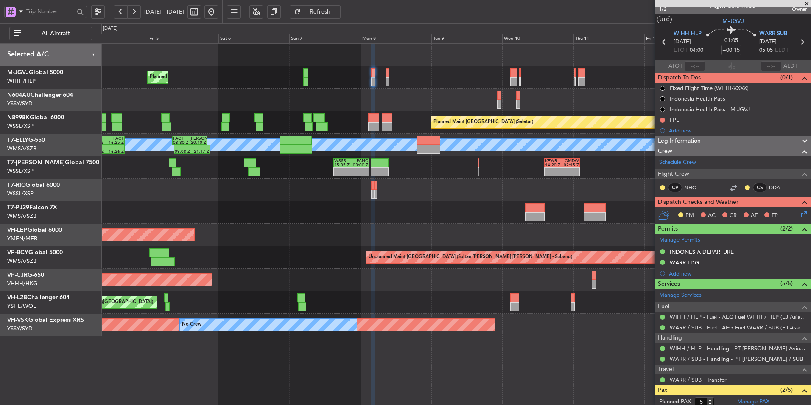
scroll to position [0, 0]
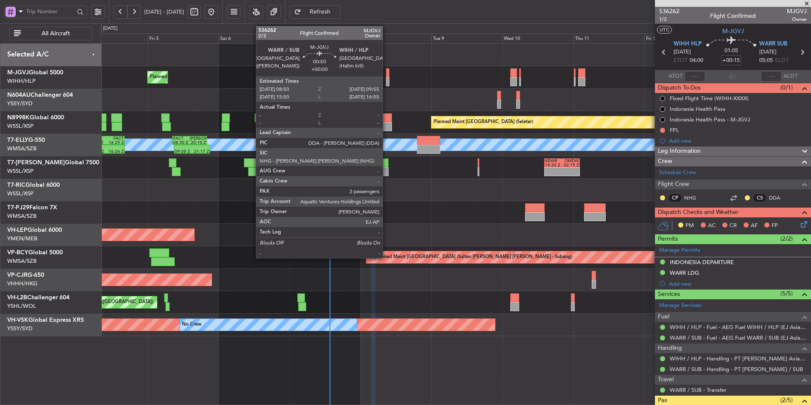
click at [387, 73] on div at bounding box center [387, 72] width 3 height 9
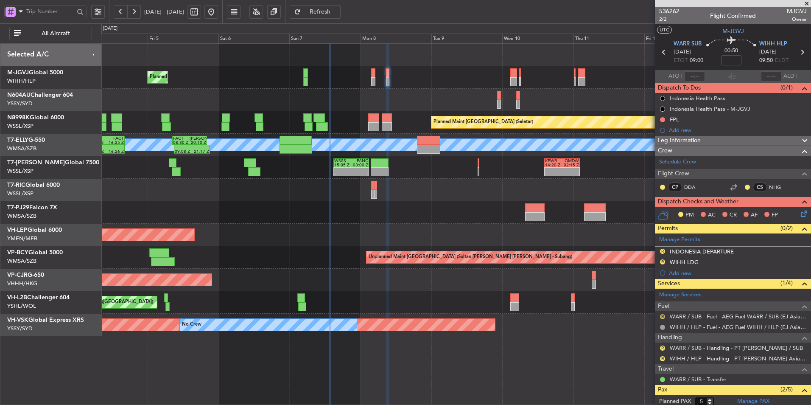
click at [660, 316] on button "R" at bounding box center [662, 316] width 5 height 5
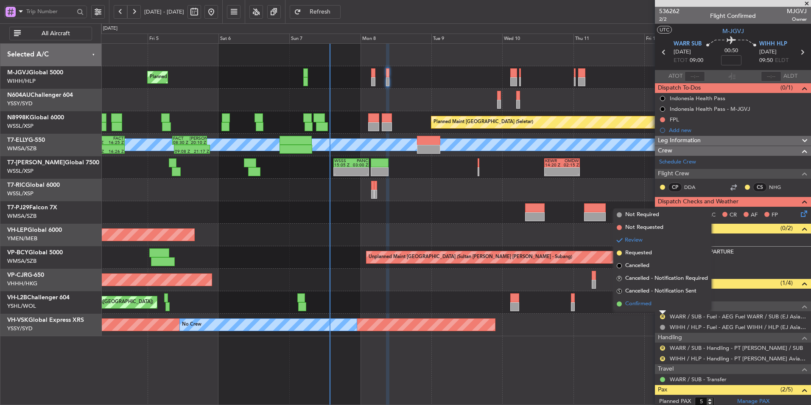
click at [634, 298] on li "Confirmed" at bounding box center [663, 304] width 98 height 13
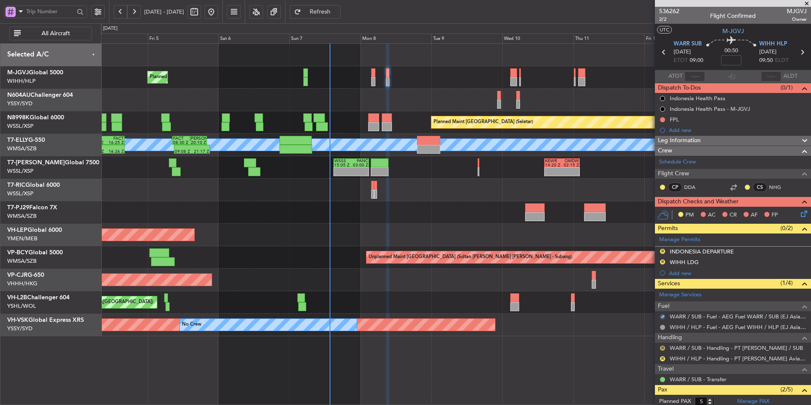
click at [663, 348] on button "R" at bounding box center [662, 347] width 5 height 5
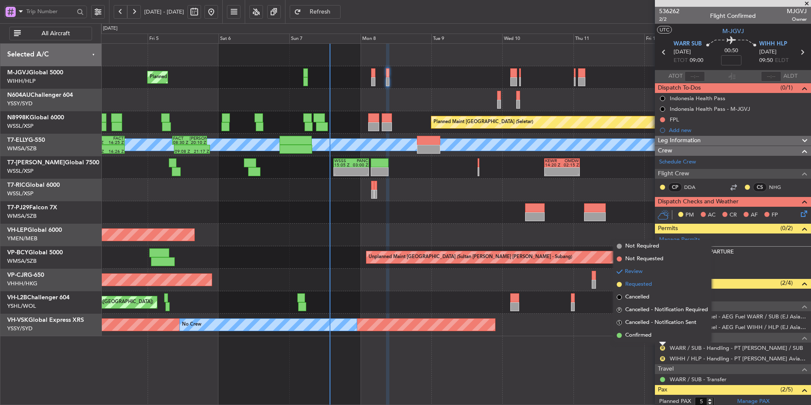
click at [644, 289] on li "Requested" at bounding box center [663, 284] width 98 height 13
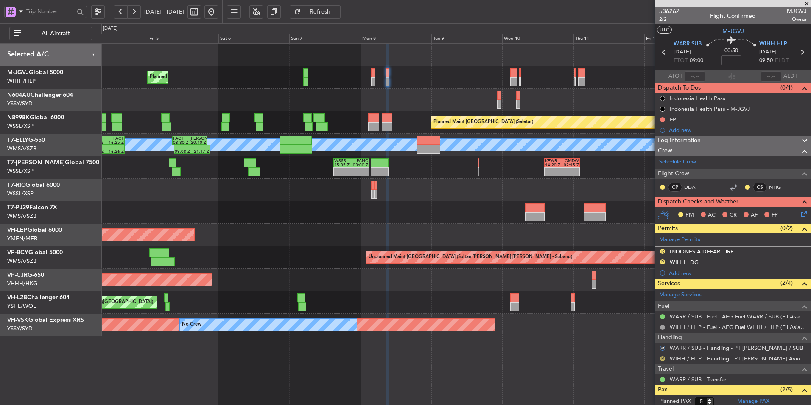
click at [663, 359] on button "R" at bounding box center [662, 358] width 5 height 5
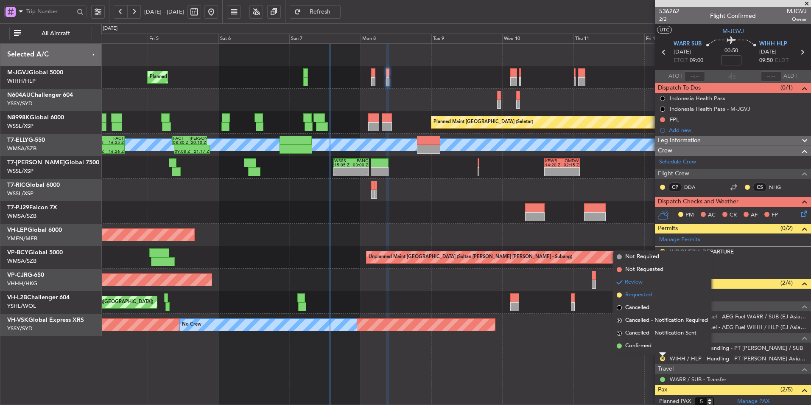
click at [648, 298] on span "Requested" at bounding box center [639, 295] width 27 height 8
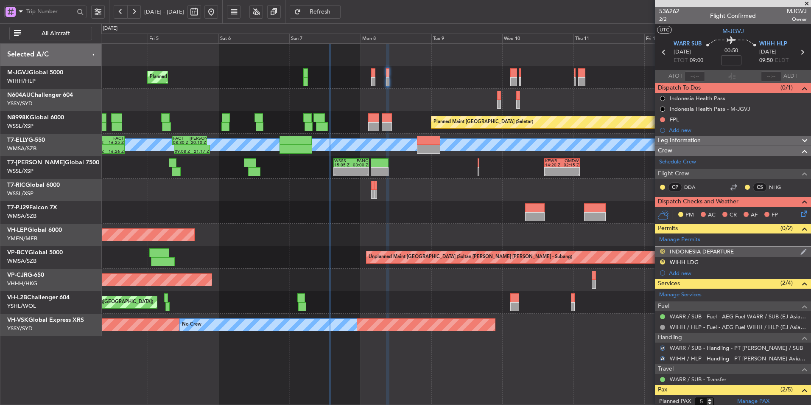
click at [663, 251] on button "R" at bounding box center [662, 251] width 5 height 5
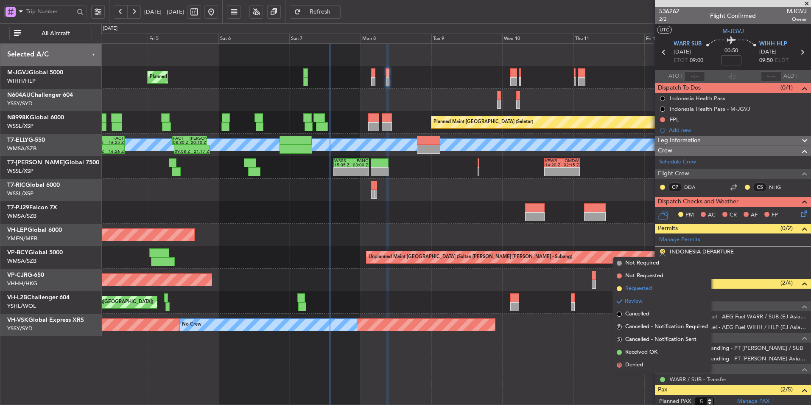
click at [651, 285] on span "Requested" at bounding box center [639, 288] width 27 height 8
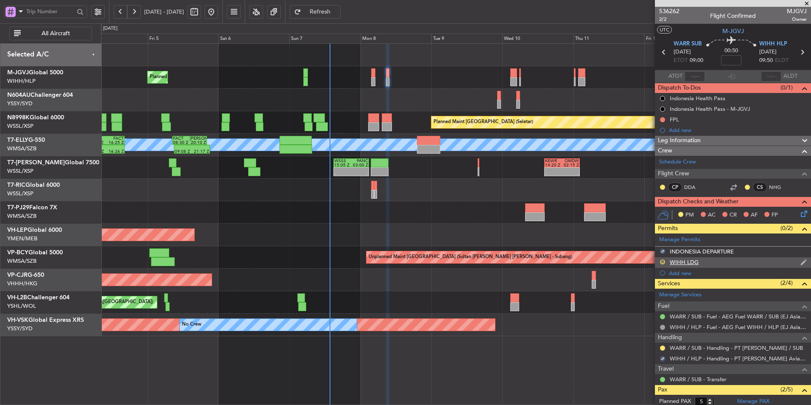
click at [662, 262] on button "R" at bounding box center [662, 261] width 5 height 5
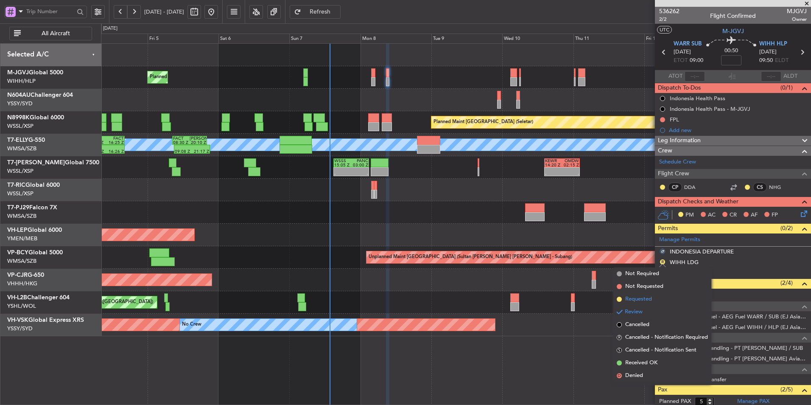
click at [648, 297] on span "Requested" at bounding box center [639, 299] width 27 height 8
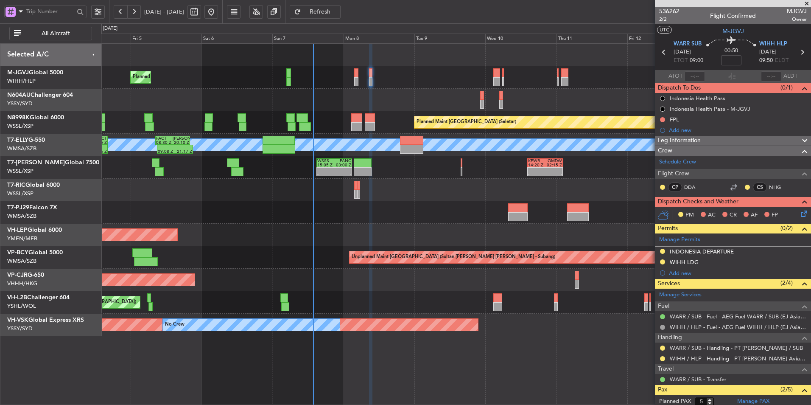
click at [394, 208] on div at bounding box center [456, 212] width 710 height 22
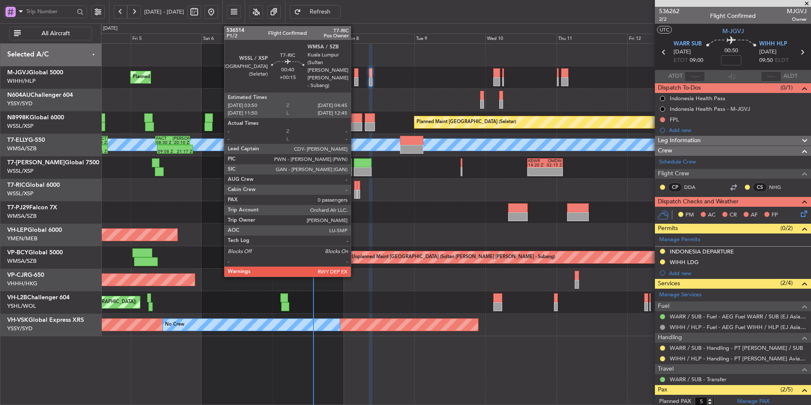
click at [355, 191] on div at bounding box center [355, 194] width 3 height 9
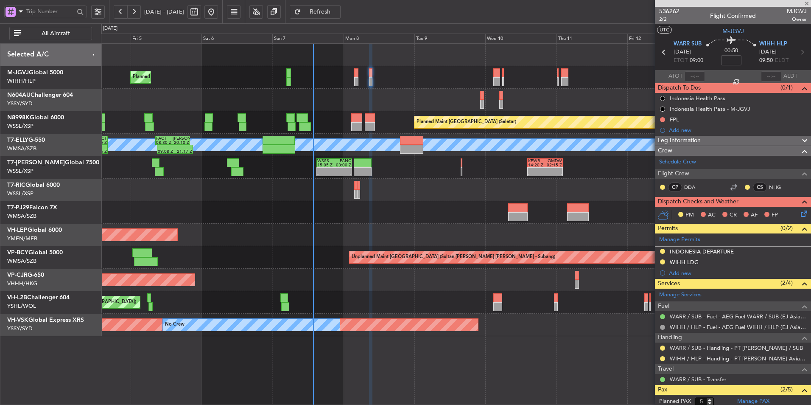
type input "+00:15"
type input "0"
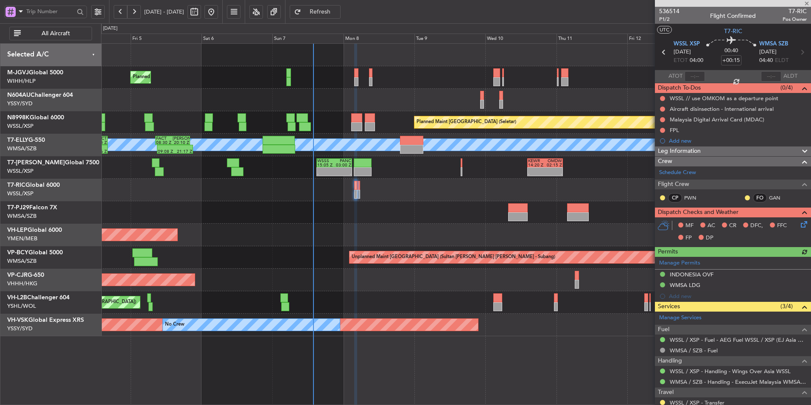
scroll to position [27, 0]
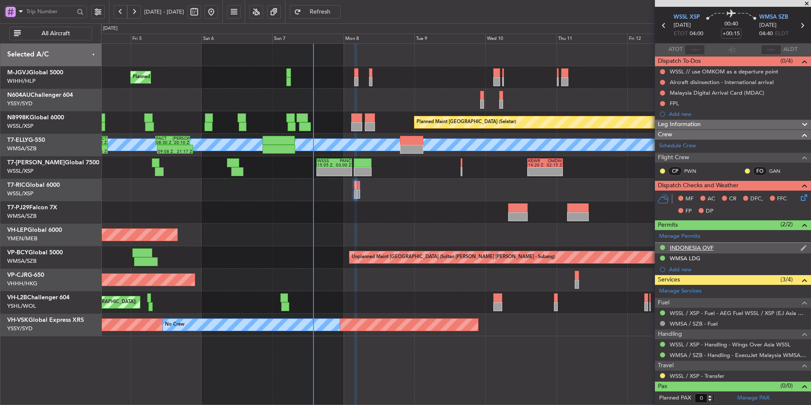
click at [703, 244] on div "INDONESIA OVF" at bounding box center [692, 247] width 44 height 7
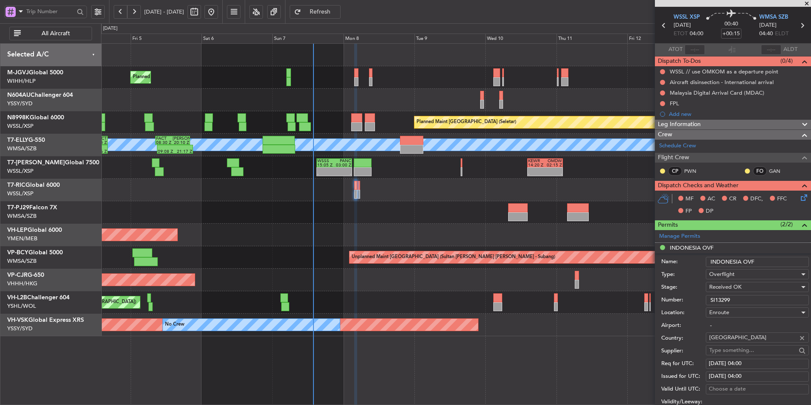
drag, startPoint x: 746, startPoint y: 300, endPoint x: 630, endPoint y: 296, distance: 115.5
click at [637, 296] on fb-app "[DATE] - [DATE] Refresh Quick Links All Aircraft Planned Maint [GEOGRAPHIC_DATA…" at bounding box center [405, 208] width 811 height 395
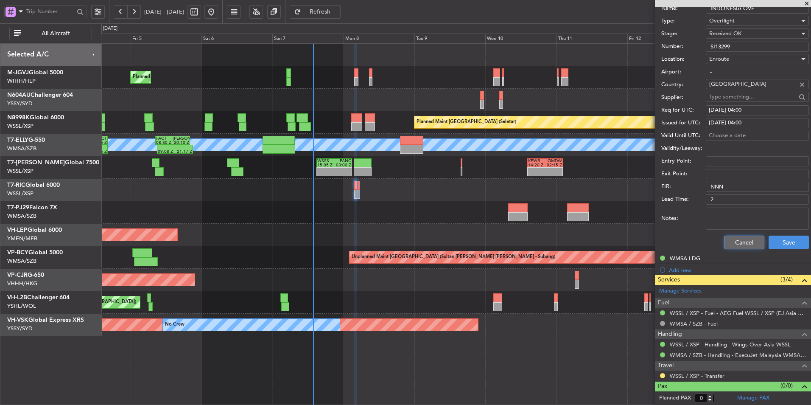
click at [727, 239] on button "Cancel" at bounding box center [744, 243] width 40 height 14
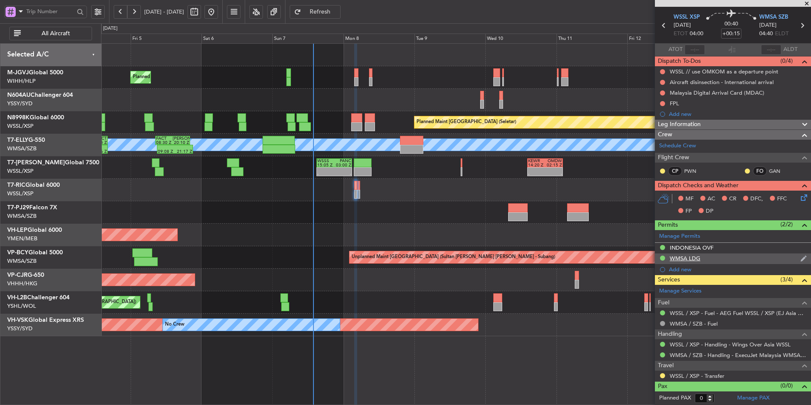
click at [691, 258] on div "WMSA LDG" at bounding box center [685, 258] width 31 height 7
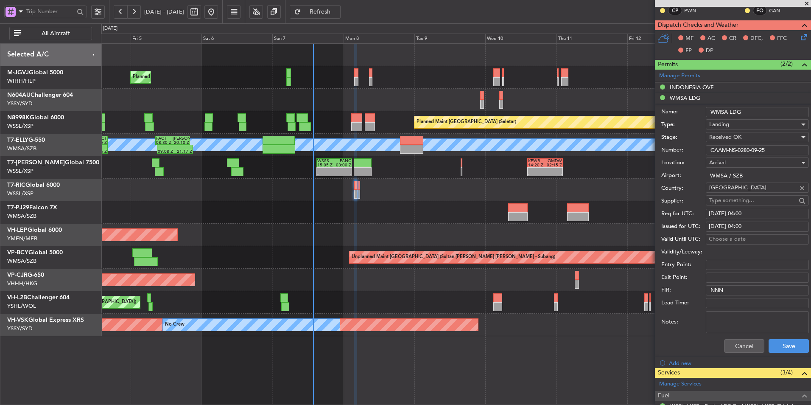
scroll to position [153, 0]
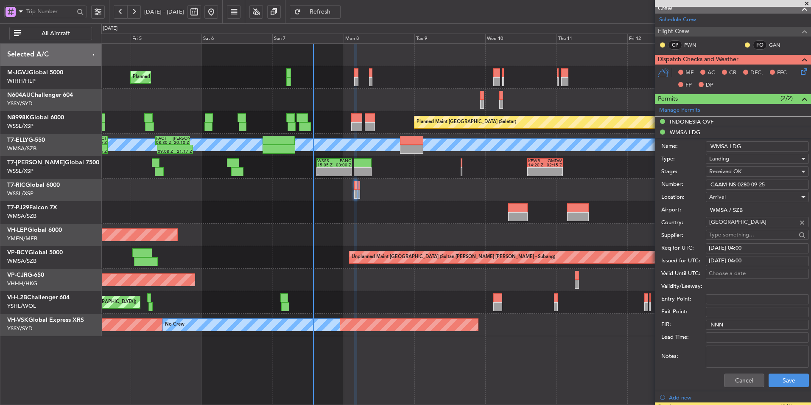
drag, startPoint x: 779, startPoint y: 182, endPoint x: 622, endPoint y: 181, distance: 157.0
click at [655, 182] on fb-app "[DATE] - [DATE] Refresh Quick Links All Aircraft Planned Maint [GEOGRAPHIC_DATA…" at bounding box center [405, 208] width 811 height 395
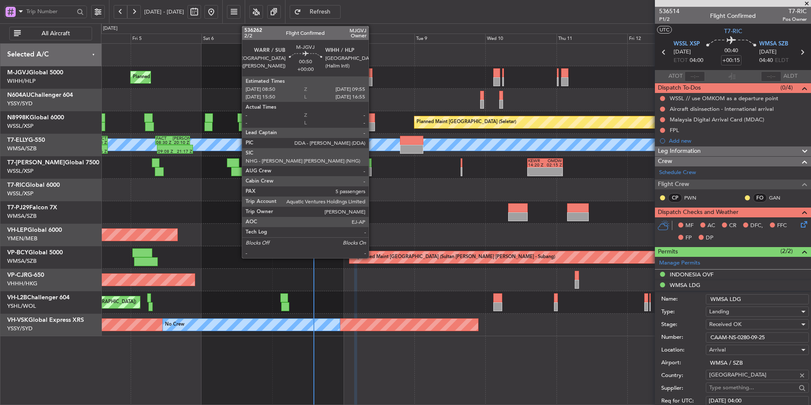
click at [370, 74] on div at bounding box center [370, 72] width 3 height 9
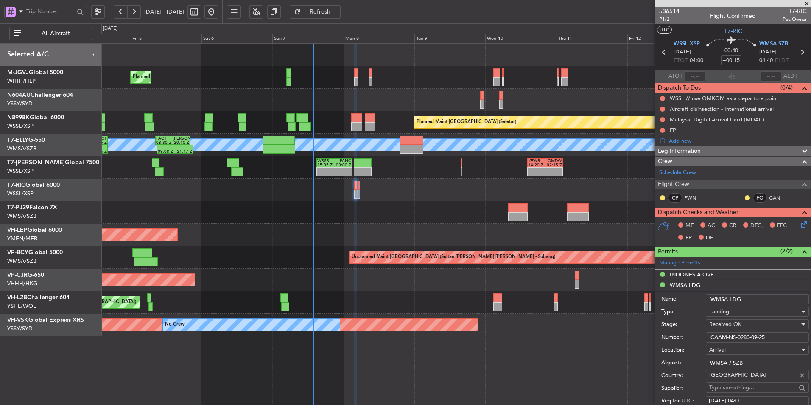
click at [373, 79] on div "Planned Maint [GEOGRAPHIC_DATA] (Seletar)" at bounding box center [456, 77] width 710 height 22
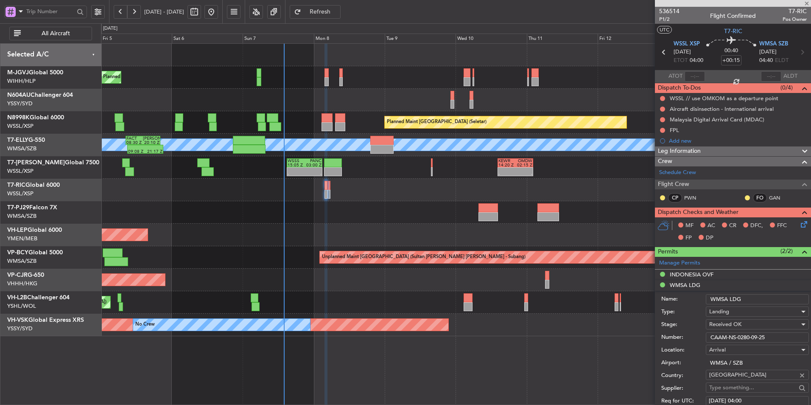
type input "5"
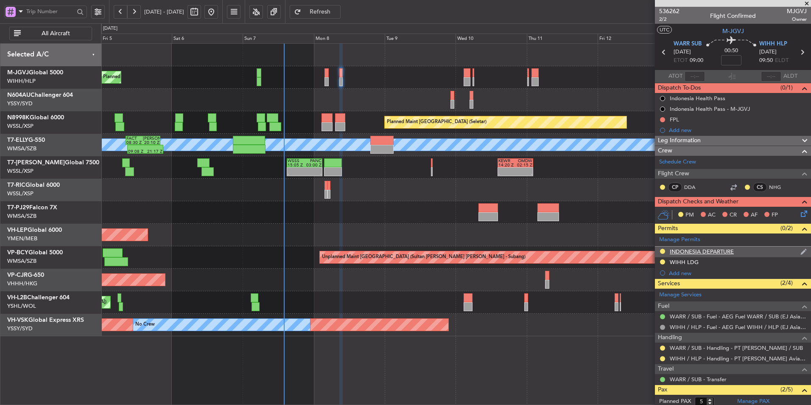
click at [700, 250] on div "INDONESIA DEPARTURE" at bounding box center [702, 251] width 64 height 7
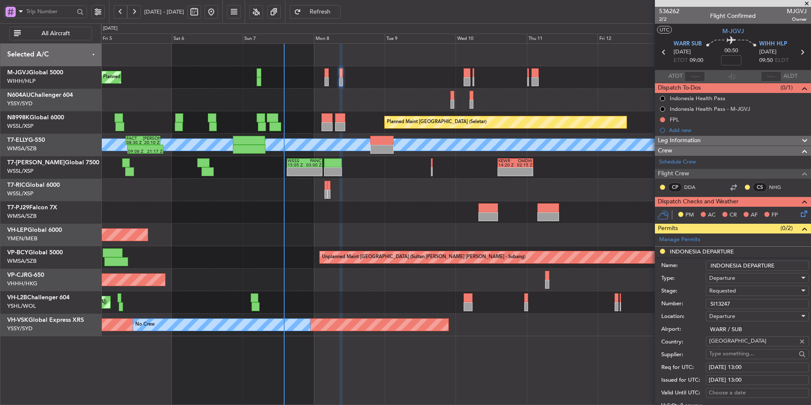
click at [752, 364] on div "[DATE] 13:00" at bounding box center [757, 367] width 97 height 8
select select "9"
select select "2025"
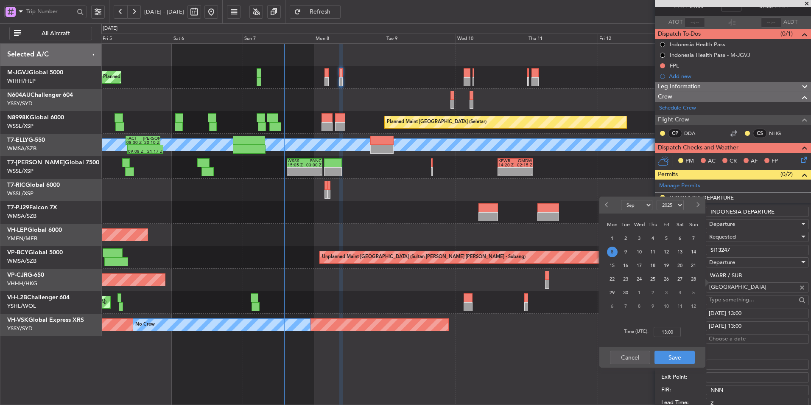
scroll to position [85, 0]
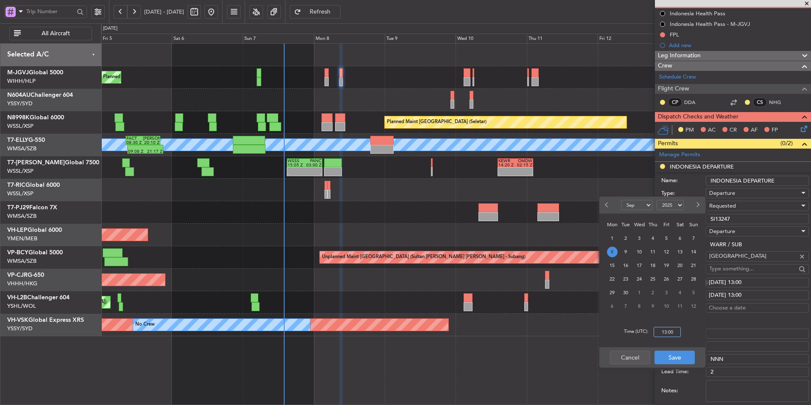
click at [679, 332] on input "13:00" at bounding box center [667, 332] width 27 height 10
type input "09:00"
click at [681, 352] on button "Save" at bounding box center [675, 358] width 40 height 14
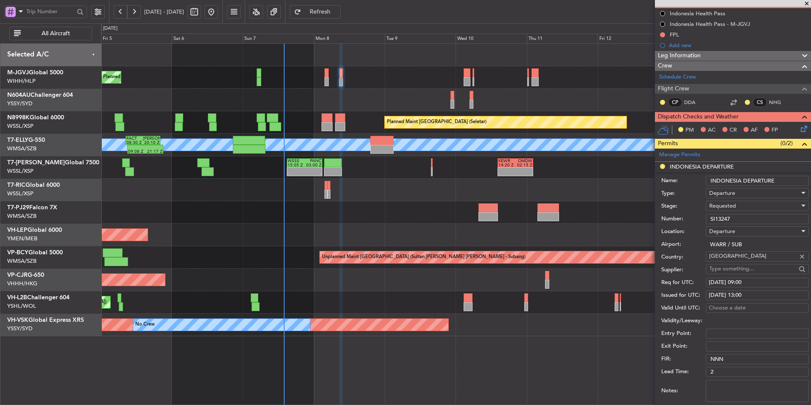
click at [755, 295] on div "[DATE] 13:00" at bounding box center [757, 295] width 97 height 8
select select "9"
select select "2025"
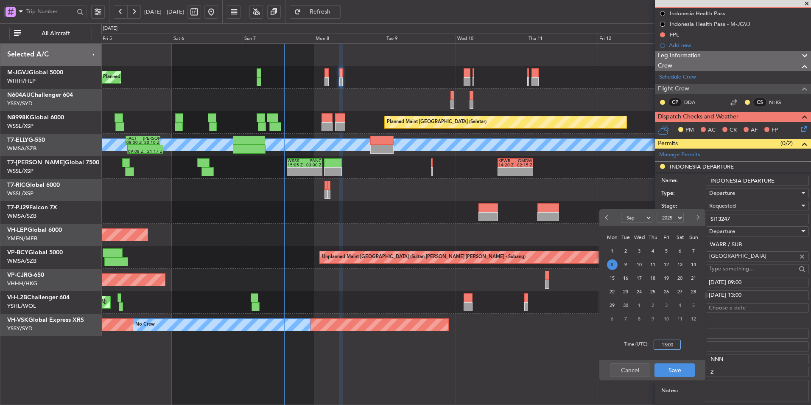
click at [677, 348] on input "13:00" at bounding box center [667, 345] width 27 height 10
type input "09:00"
click at [678, 365] on button "Save" at bounding box center [675, 370] width 40 height 14
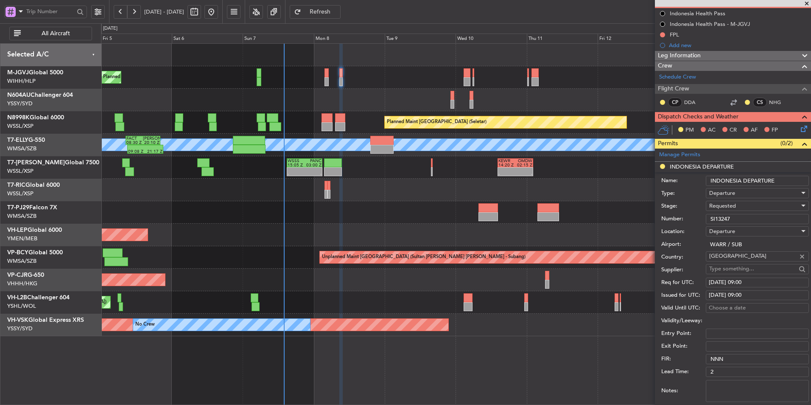
scroll to position [127, 0]
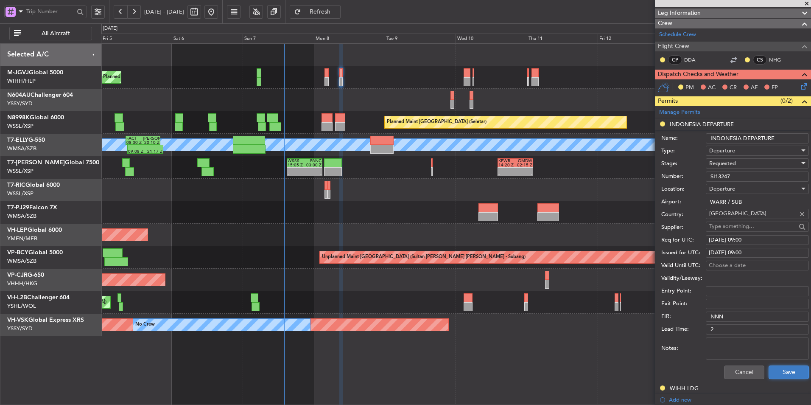
click at [783, 371] on button "Save" at bounding box center [789, 372] width 40 height 14
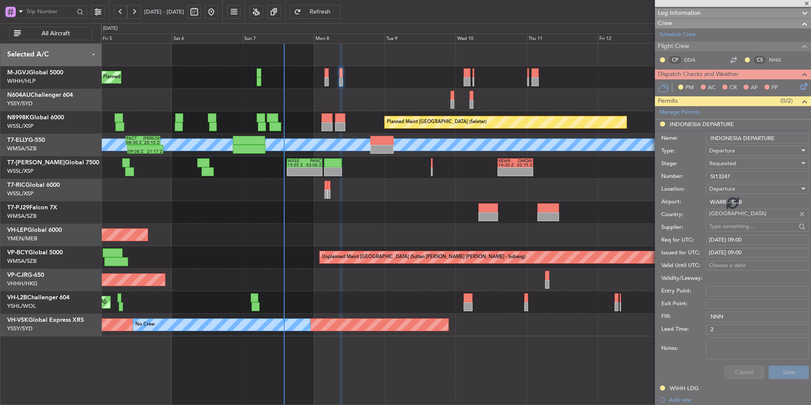
scroll to position [95, 0]
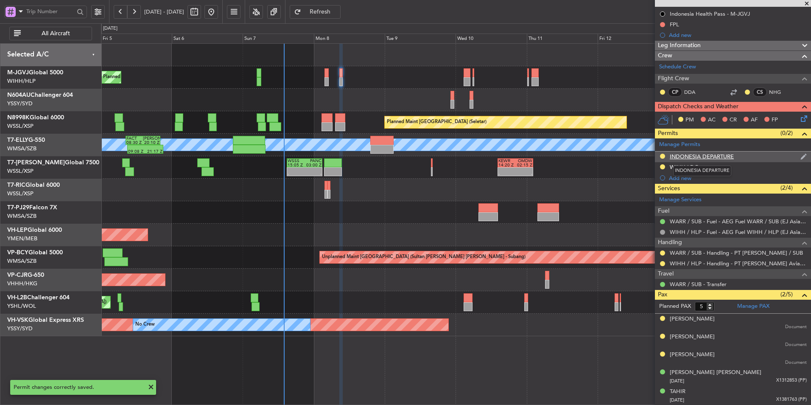
click at [682, 157] on div "INDONESIA DEPARTURE" at bounding box center [702, 156] width 64 height 7
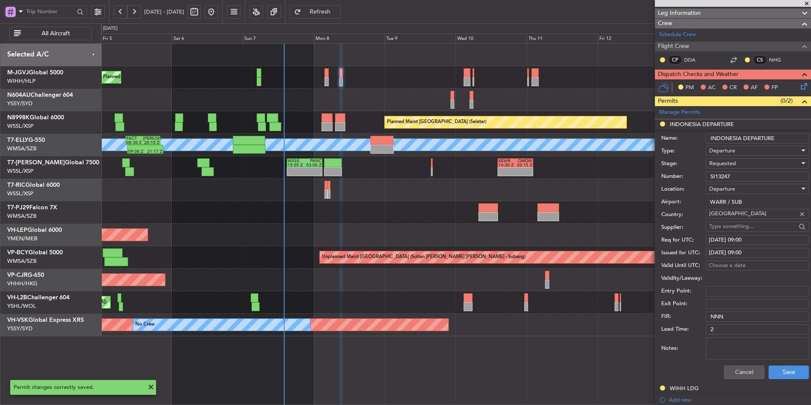
click at [741, 165] on div "Requested" at bounding box center [755, 163] width 90 height 13
click at [741, 230] on span "Received OK" at bounding box center [754, 227] width 89 height 13
click at [785, 367] on button "Save" at bounding box center [789, 372] width 40 height 14
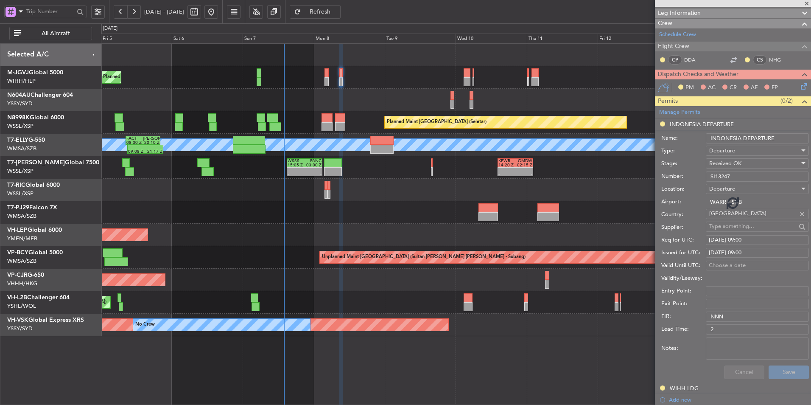
scroll to position [95, 0]
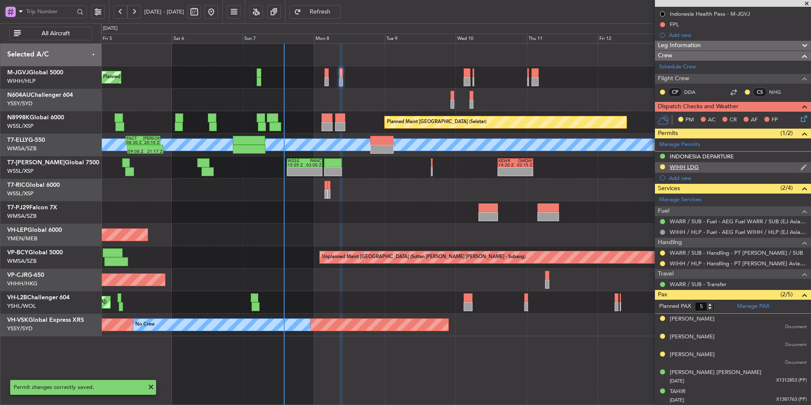
click at [686, 167] on div "WIHH LDG" at bounding box center [684, 166] width 29 height 7
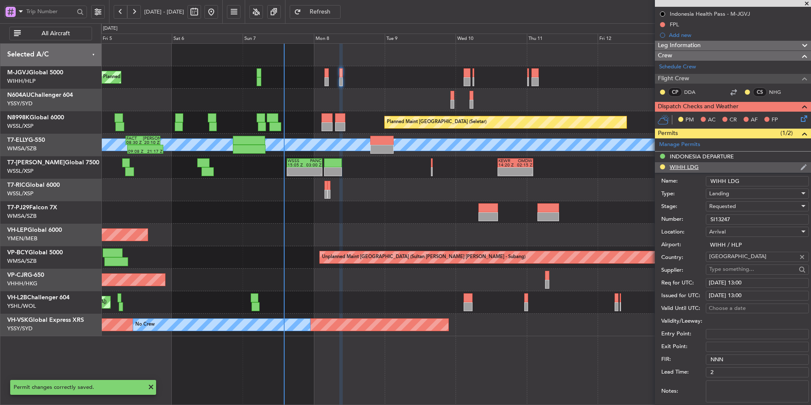
scroll to position [127, 0]
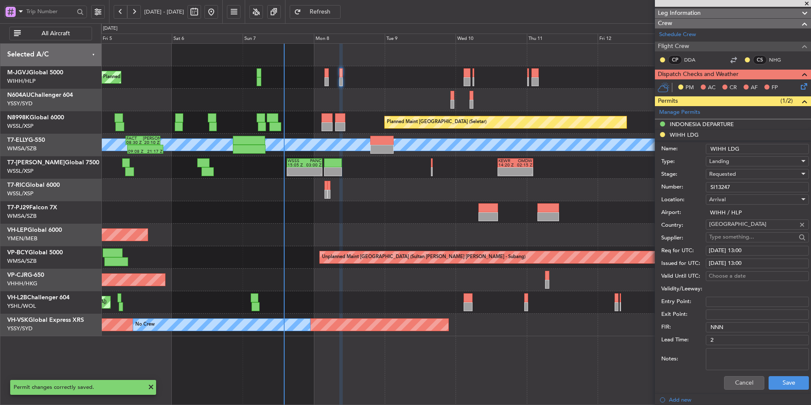
click at [731, 171] on span "Requested" at bounding box center [723, 174] width 27 height 8
click at [748, 234] on span "Received OK" at bounding box center [754, 238] width 89 height 13
click at [757, 252] on div "[DATE] 13:00" at bounding box center [757, 251] width 97 height 8
select select "9"
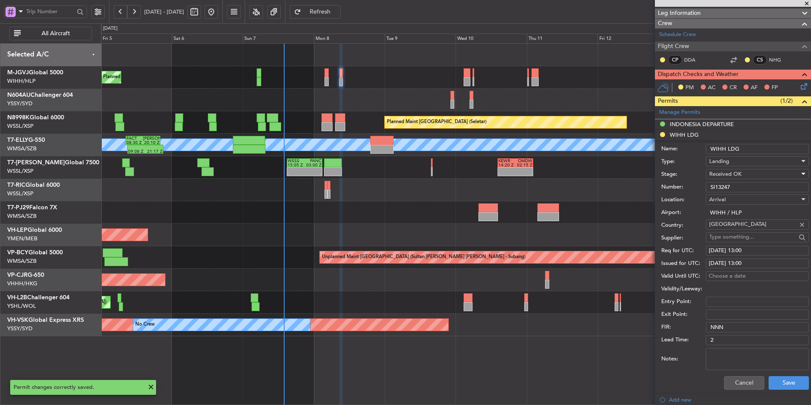
select select "2025"
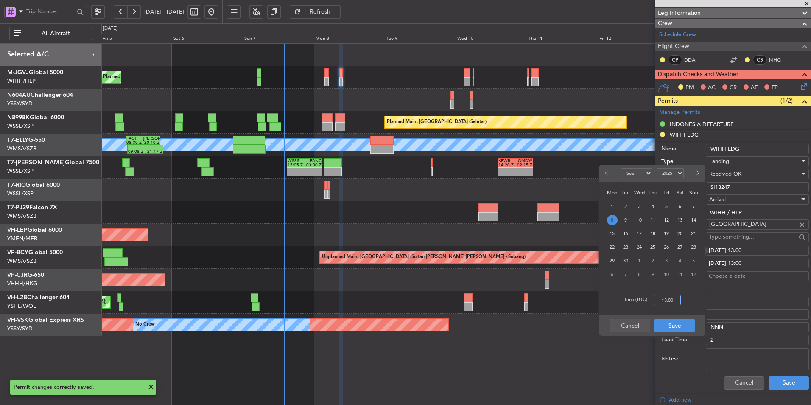
click at [677, 303] on input "13:00" at bounding box center [667, 300] width 27 height 10
type input "09:00"
click at [680, 325] on button "Save" at bounding box center [675, 326] width 40 height 14
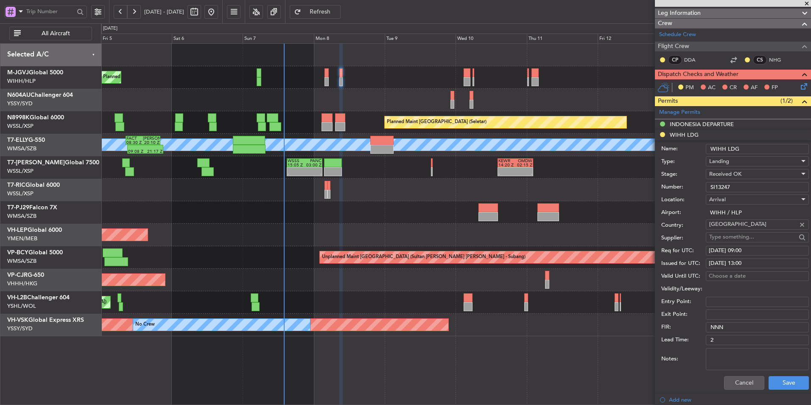
click at [738, 264] on div "[DATE] 13:00" at bounding box center [757, 263] width 97 height 8
select select "9"
select select "2025"
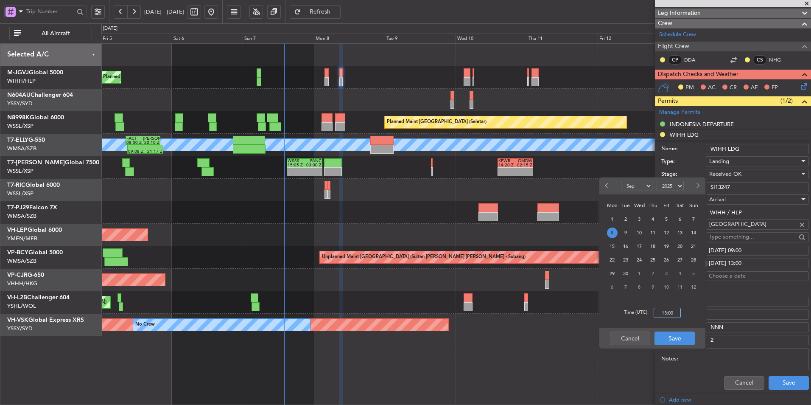
click at [677, 313] on input "13:00" at bounding box center [667, 313] width 27 height 10
type input "09:00"
click at [676, 334] on button "Save" at bounding box center [675, 338] width 40 height 14
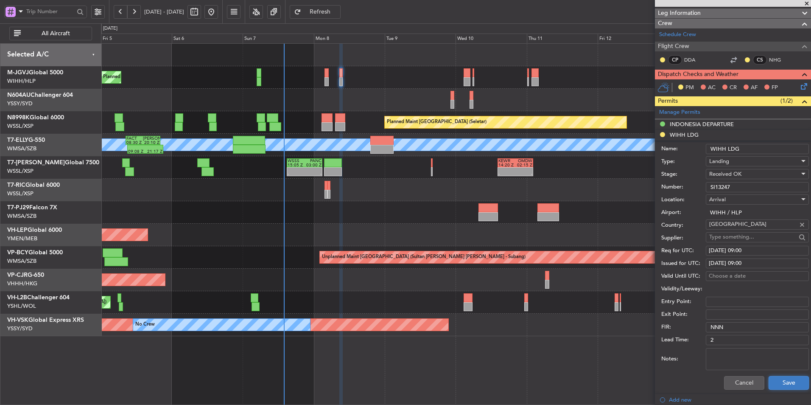
click at [798, 386] on button "Save" at bounding box center [789, 383] width 40 height 14
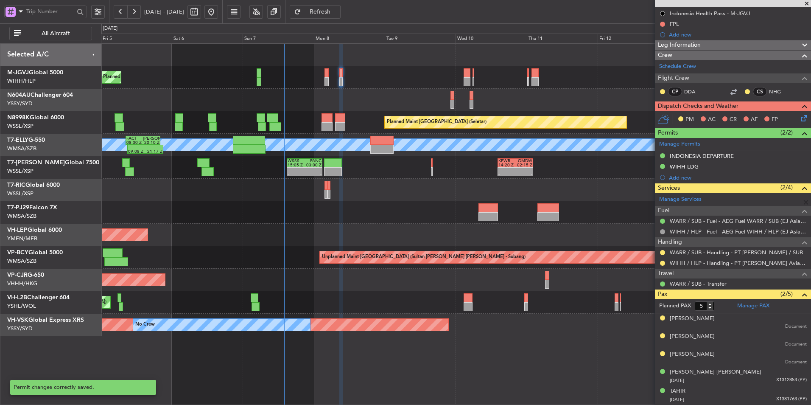
scroll to position [95, 0]
click at [664, 253] on button at bounding box center [662, 252] width 5 height 5
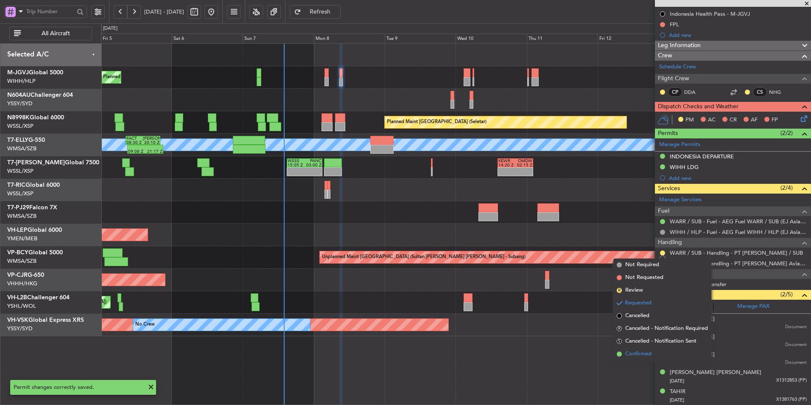
click at [634, 353] on span "Confirmed" at bounding box center [639, 354] width 26 height 8
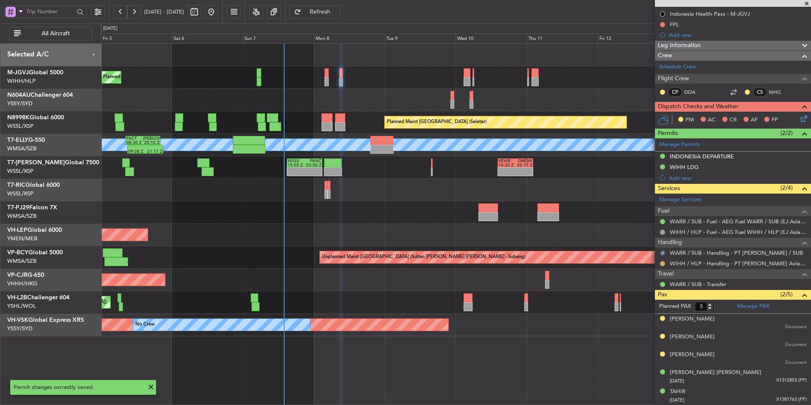
click at [663, 263] on button at bounding box center [662, 263] width 5 height 5
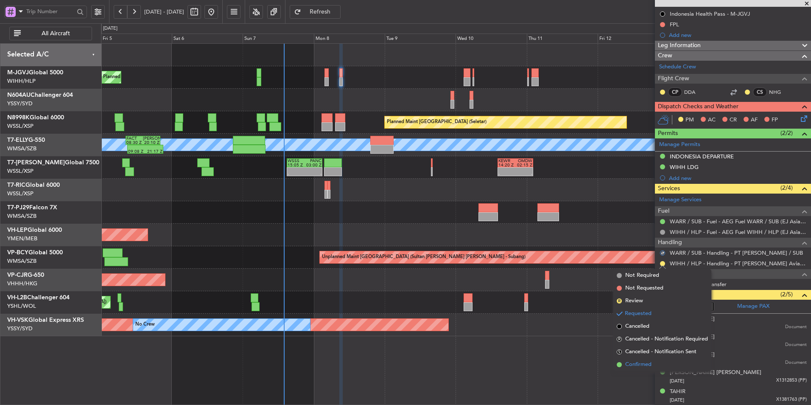
click at [637, 362] on span "Confirmed" at bounding box center [639, 364] width 26 height 8
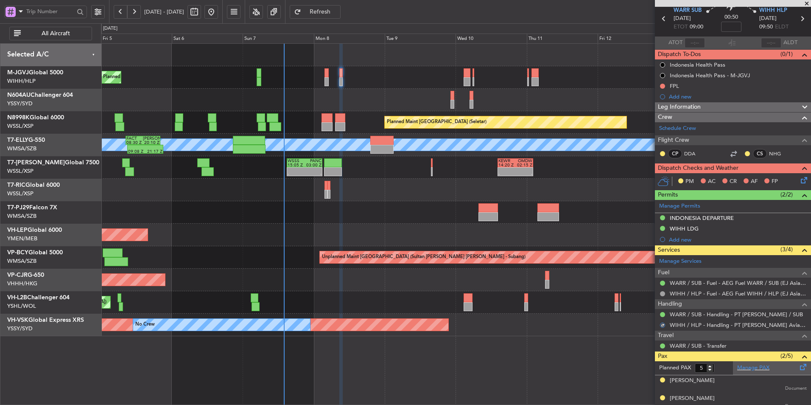
scroll to position [0, 0]
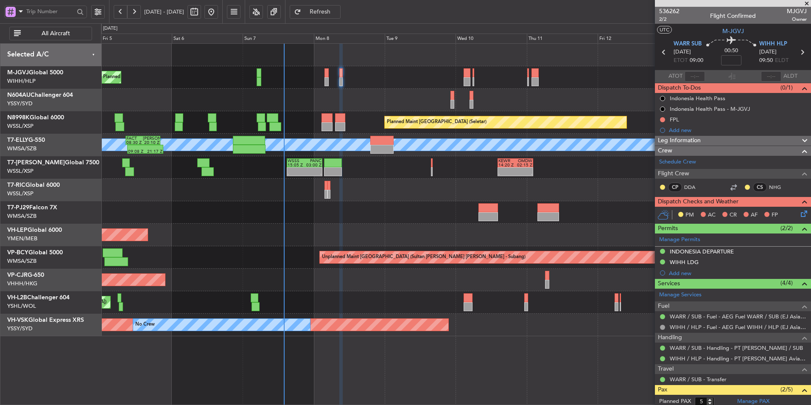
click at [678, 119] on div "FPL" at bounding box center [674, 119] width 9 height 7
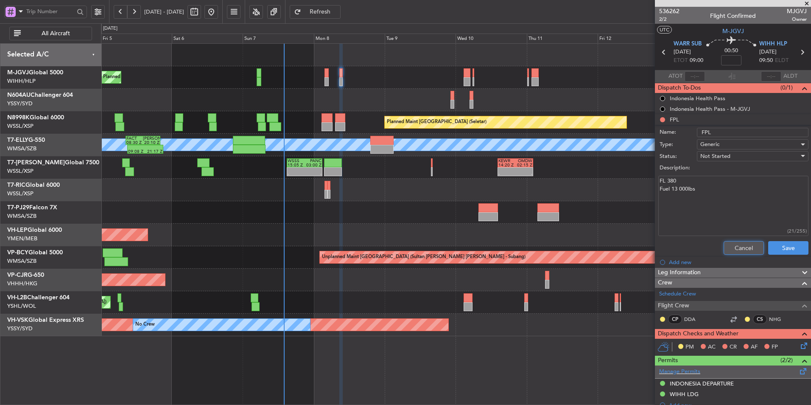
click at [733, 243] on button "Cancel" at bounding box center [744, 248] width 40 height 14
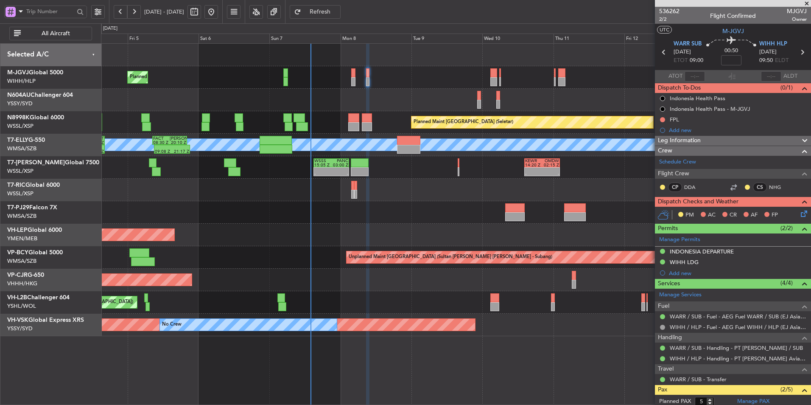
click at [291, 211] on div at bounding box center [456, 212] width 710 height 22
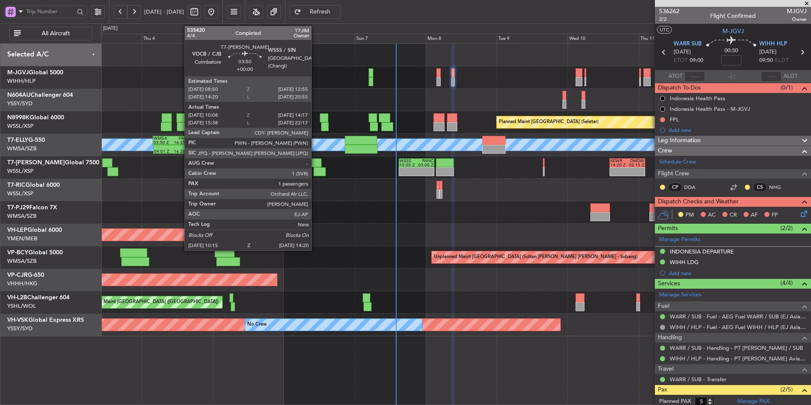
click at [315, 162] on div at bounding box center [315, 162] width 12 height 9
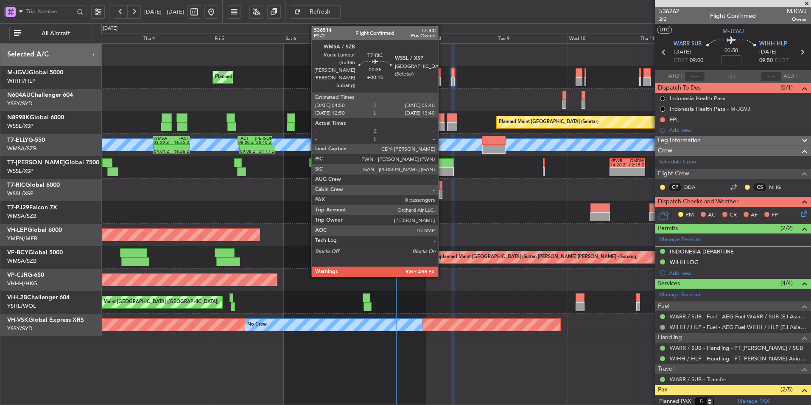
click at [443, 185] on div at bounding box center [456, 190] width 710 height 22
click at [442, 185] on div at bounding box center [441, 185] width 3 height 9
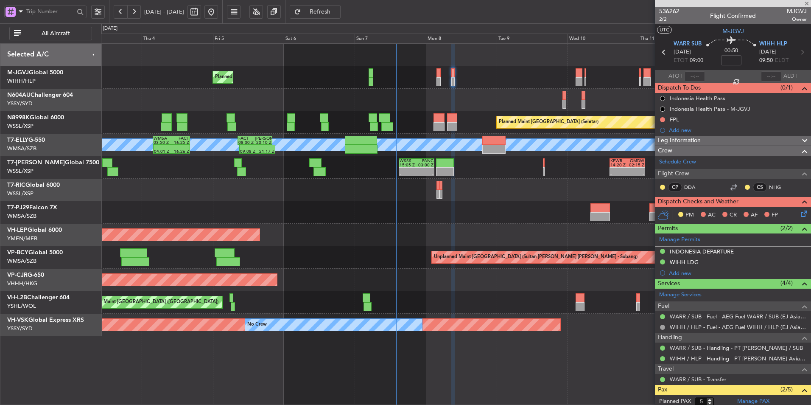
type input "+00:10"
type input "0"
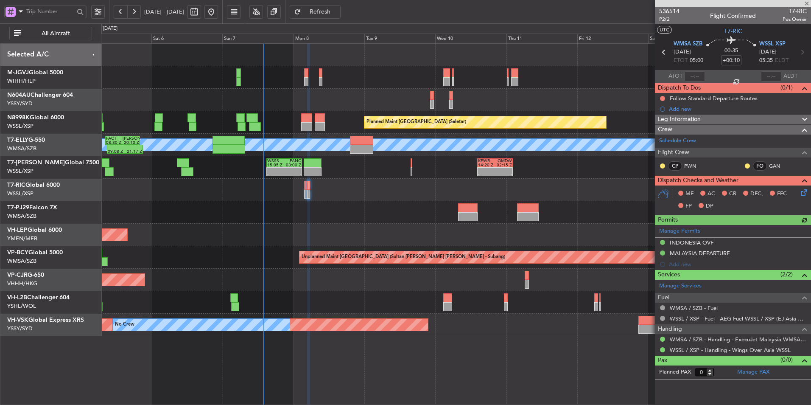
click at [362, 222] on div at bounding box center [456, 212] width 710 height 22
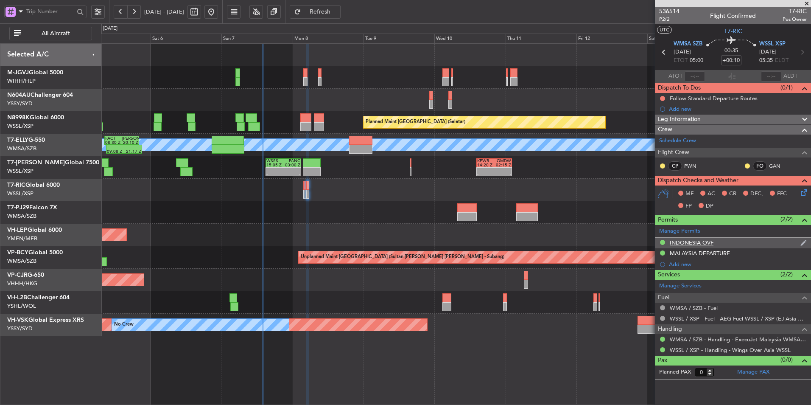
click at [716, 247] on div "INDONESIA OVF" at bounding box center [733, 243] width 156 height 11
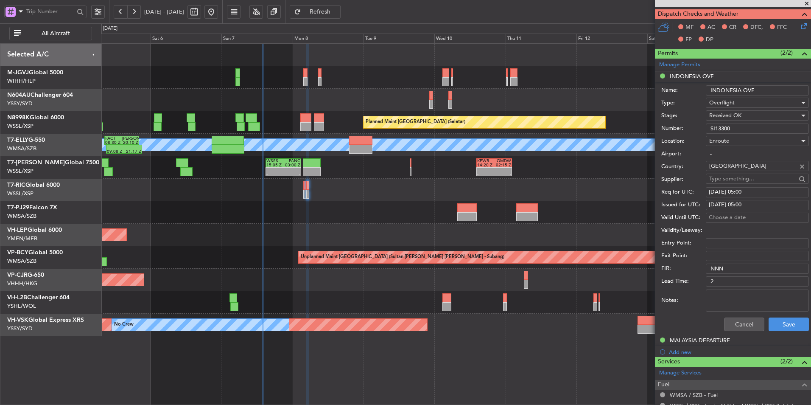
scroll to position [170, 0]
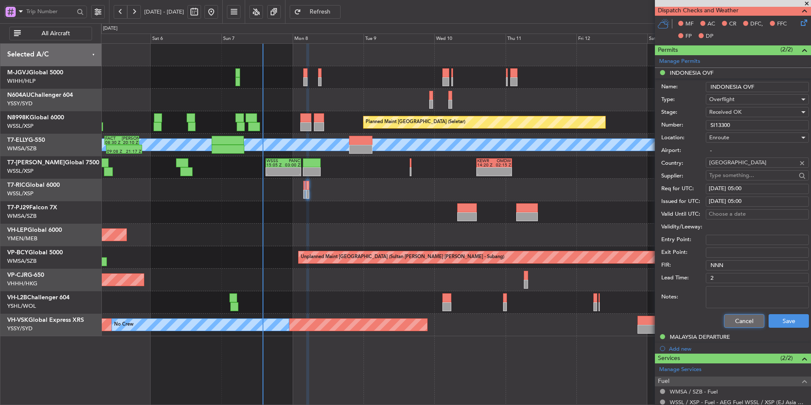
click at [744, 321] on button "Cancel" at bounding box center [744, 321] width 40 height 14
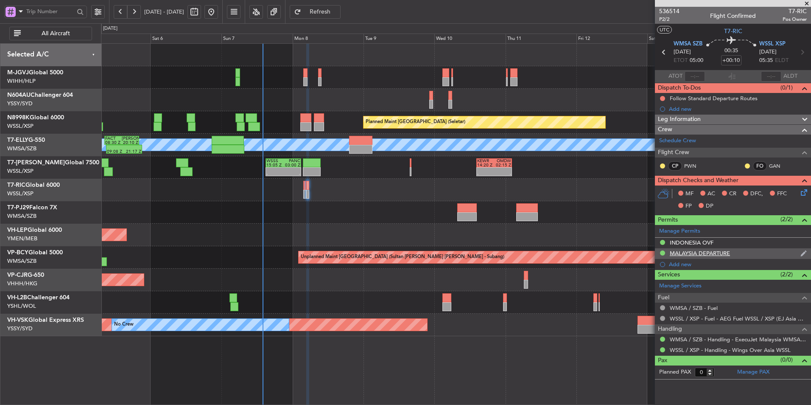
scroll to position [0, 0]
click at [715, 252] on div "MALAYSIA DEPARTURE" at bounding box center [700, 253] width 60 height 7
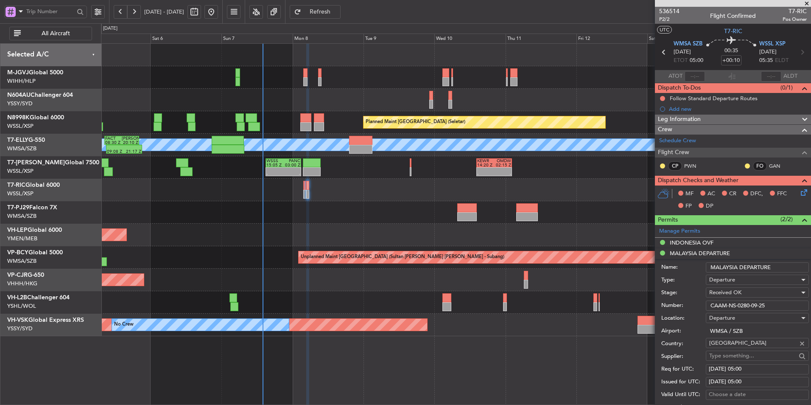
click at [603, 302] on fb-app "[DATE] - [DATE] Refresh Quick Links All Aircraft Planned Maint [GEOGRAPHIC_DATA…" at bounding box center [405, 208] width 811 height 395
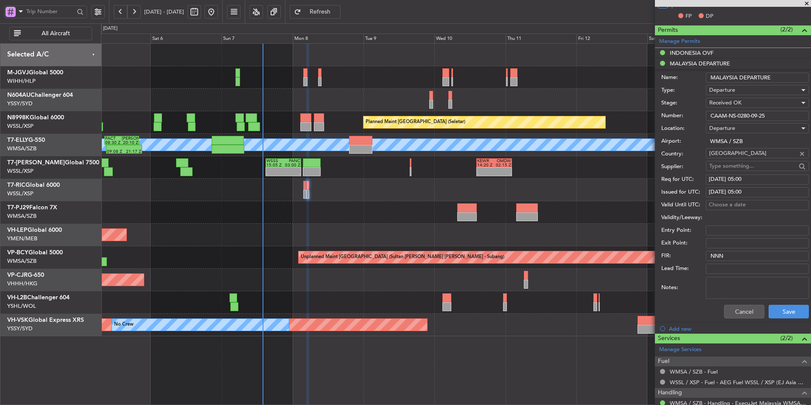
scroll to position [212, 0]
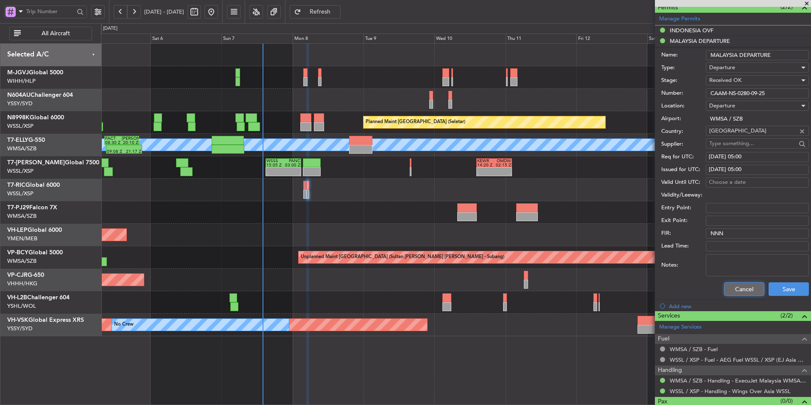
click at [733, 288] on button "Cancel" at bounding box center [744, 289] width 40 height 14
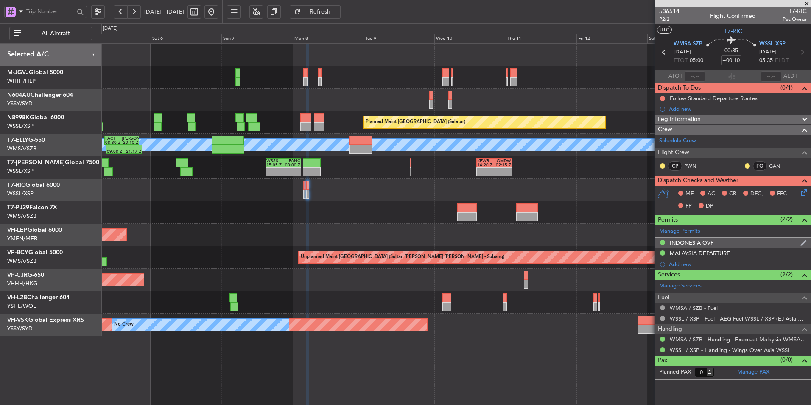
click at [696, 244] on div "INDONESIA OVF" at bounding box center [692, 242] width 44 height 7
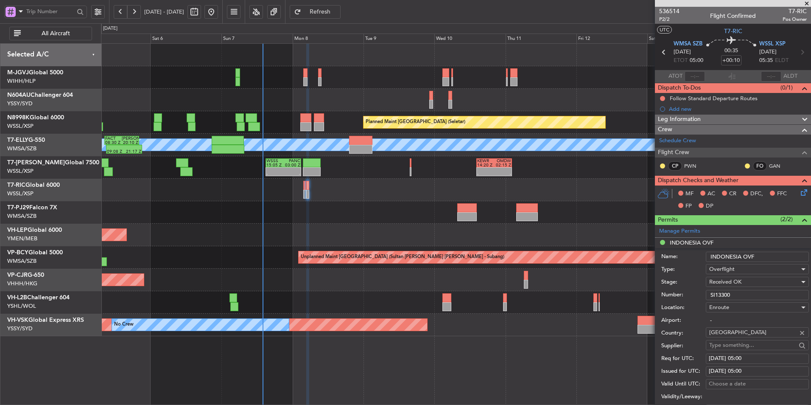
drag, startPoint x: 740, startPoint y: 293, endPoint x: 596, endPoint y: 294, distance: 144.3
click at [652, 293] on fb-app "[DATE] - [DATE] Refresh Quick Links All Aircraft Planned Maint [GEOGRAPHIC_DATA…" at bounding box center [405, 208] width 811 height 395
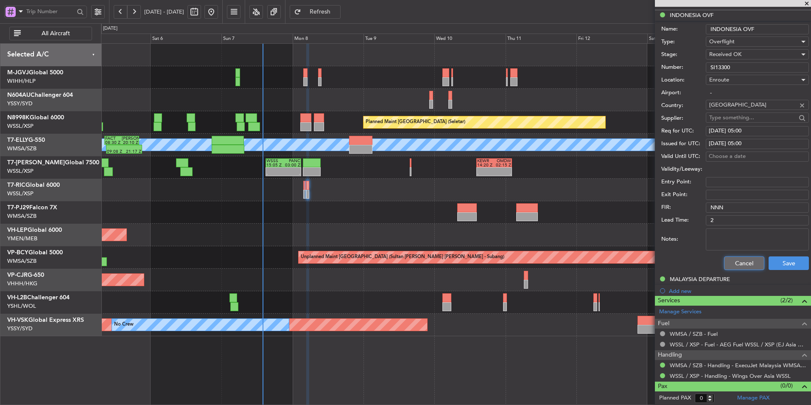
click at [734, 262] on button "Cancel" at bounding box center [744, 263] width 40 height 14
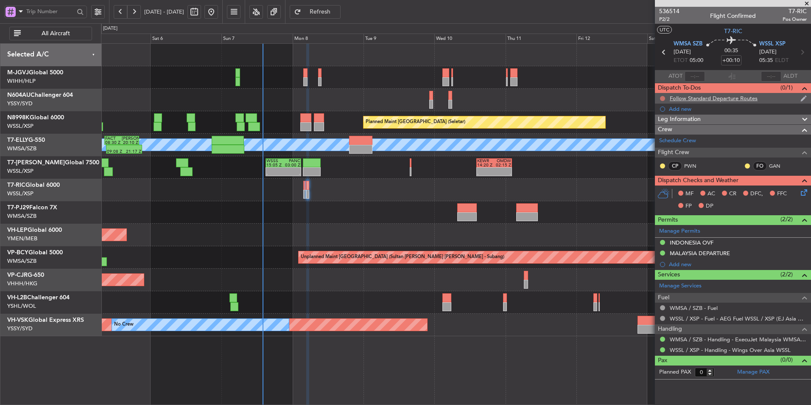
click at [663, 98] on button at bounding box center [662, 98] width 5 height 5
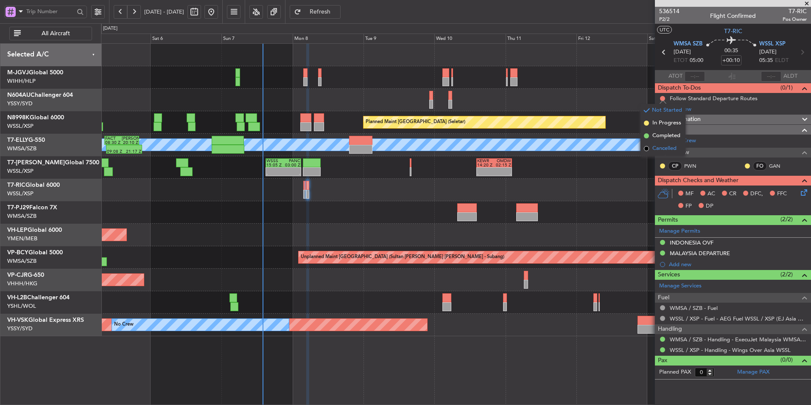
click at [657, 151] on span "Cancelled" at bounding box center [665, 148] width 24 height 8
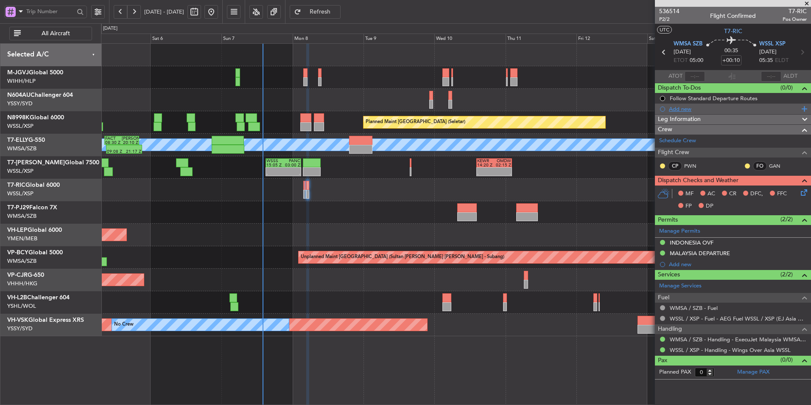
click at [687, 107] on div "Add new" at bounding box center [734, 108] width 130 height 7
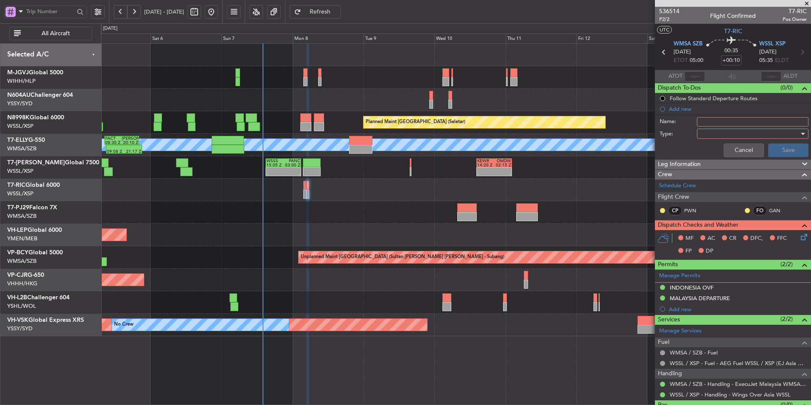
click at [703, 122] on input "Name:" at bounding box center [753, 121] width 112 height 9
type input "SGAC"
click at [721, 134] on div at bounding box center [750, 133] width 99 height 13
click at [721, 145] on span "Generic" at bounding box center [748, 151] width 99 height 13
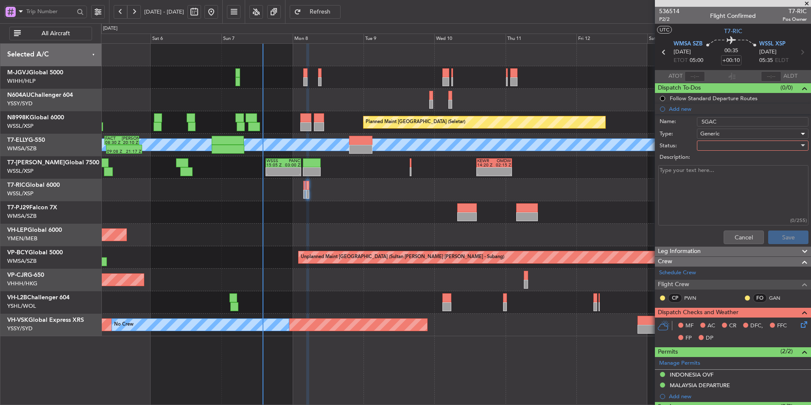
click at [720, 146] on div at bounding box center [750, 145] width 99 height 13
click at [724, 159] on span "Not Started" at bounding box center [748, 162] width 99 height 13
click at [775, 230] on button "Save" at bounding box center [789, 237] width 40 height 14
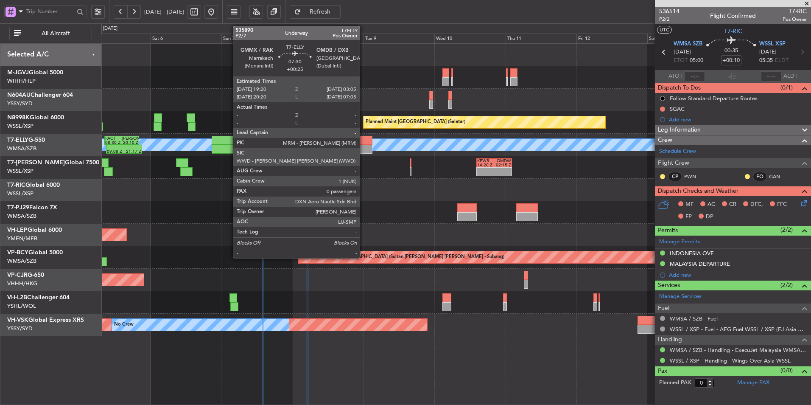
click at [364, 139] on div at bounding box center [360, 140] width 23 height 9
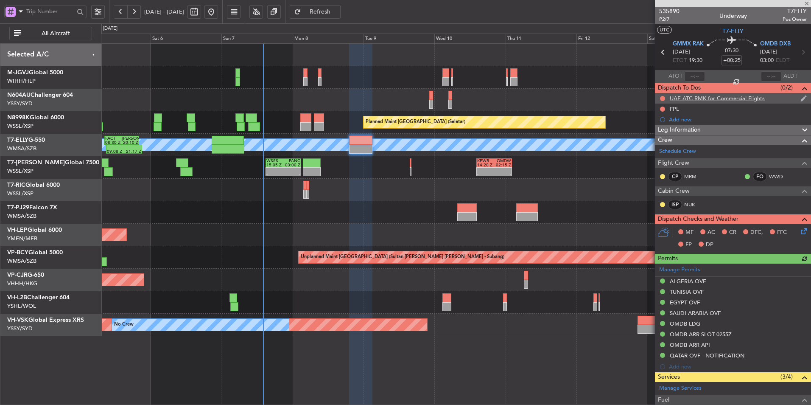
click at [720, 99] on div "UAE ATC RMK for Commercial Flights" at bounding box center [717, 98] width 95 height 7
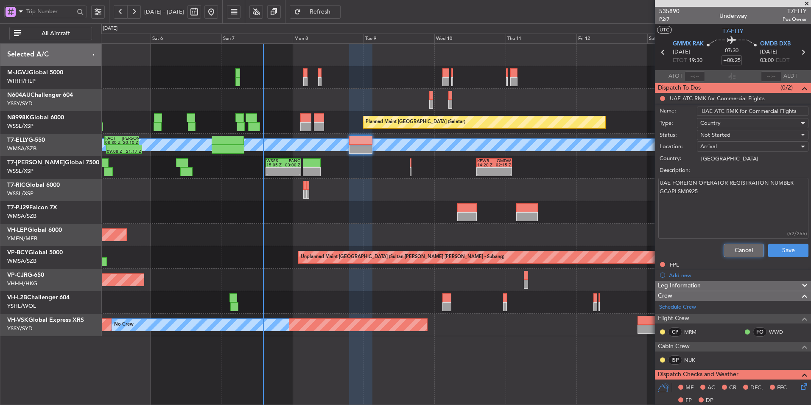
click at [734, 247] on button "Cancel" at bounding box center [744, 251] width 40 height 14
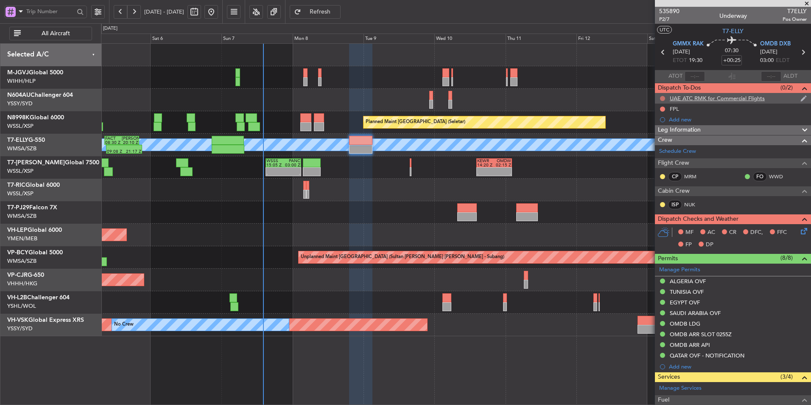
click at [662, 98] on button at bounding box center [662, 98] width 5 height 5
click at [662, 152] on span "Cancelled" at bounding box center [665, 148] width 24 height 8
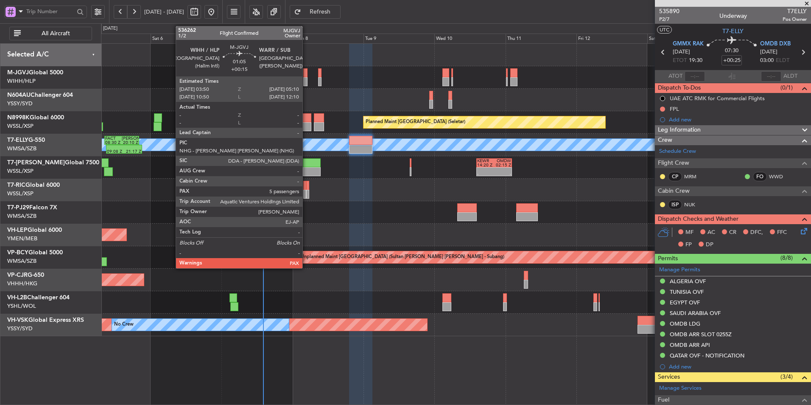
click at [306, 78] on div at bounding box center [305, 81] width 4 height 9
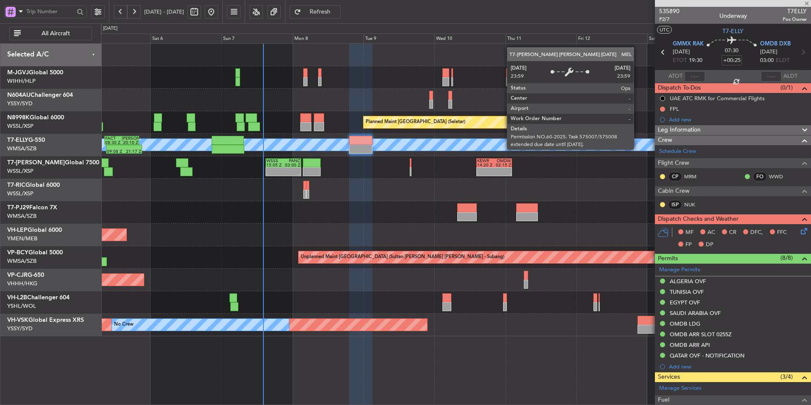
type input "+00:15"
type input "5"
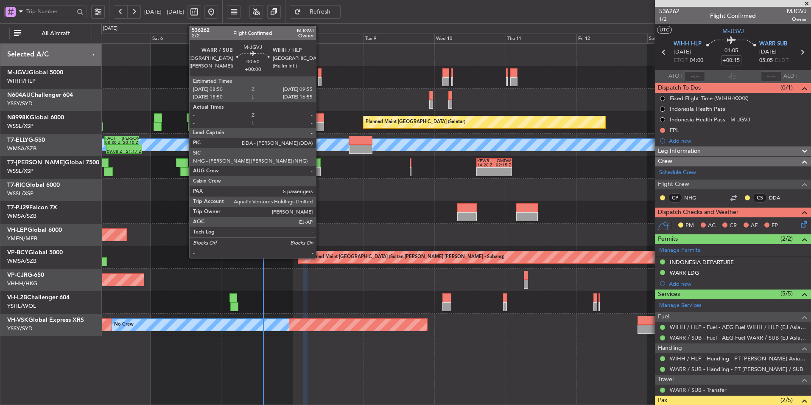
click at [320, 72] on div at bounding box center [319, 72] width 3 height 9
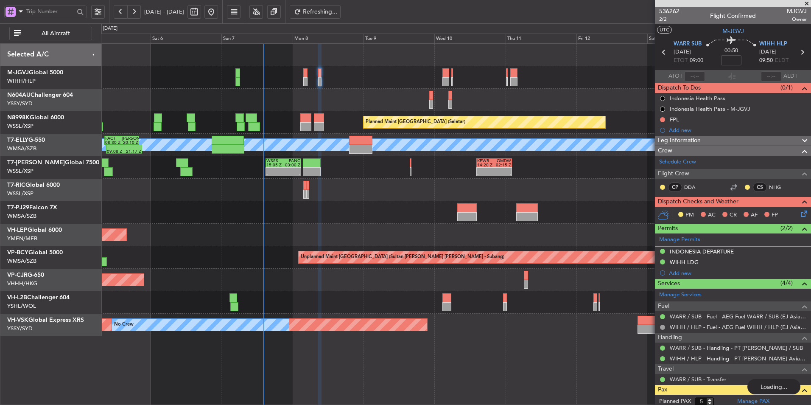
click at [336, 238] on div "Unplanned Maint Wichita (Wichita Mid-continent)" at bounding box center [456, 235] width 710 height 22
